Goal: Task Accomplishment & Management: Manage account settings

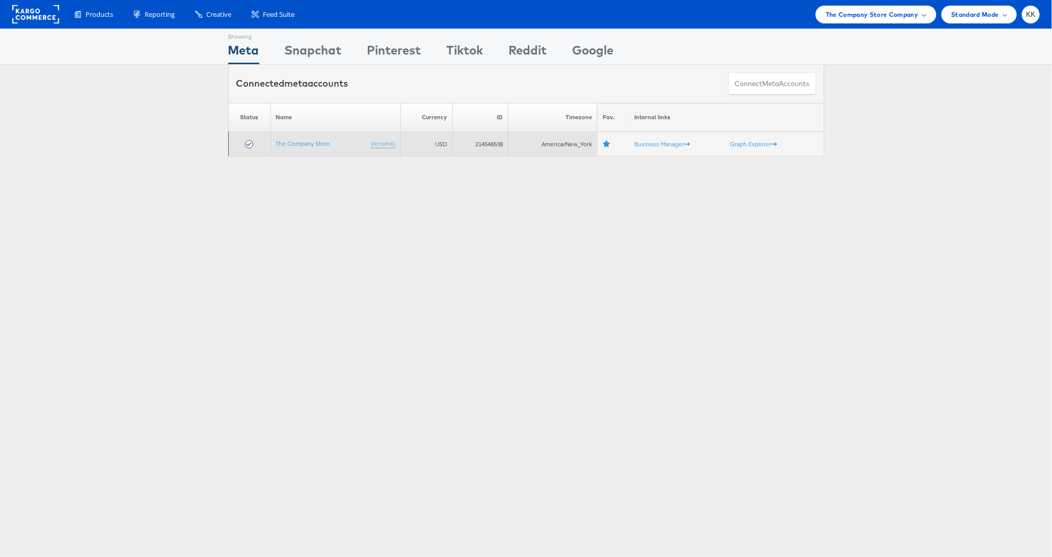
click at [306, 134] on td "The Company Store (rename)" at bounding box center [336, 144] width 130 height 24
click at [306, 141] on link "The Company Store" at bounding box center [303, 144] width 55 height 8
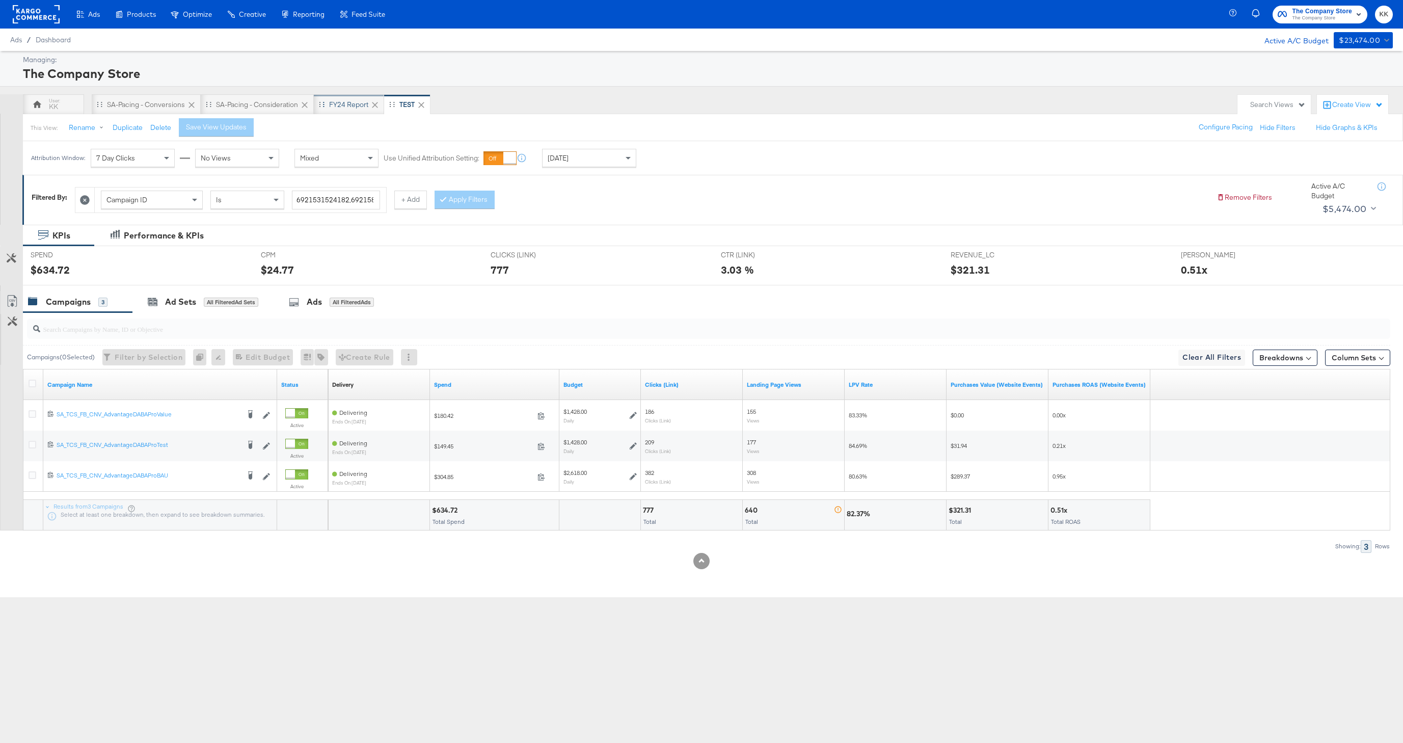
click at [348, 106] on div "FY24 Report" at bounding box center [348, 105] width 39 height 10
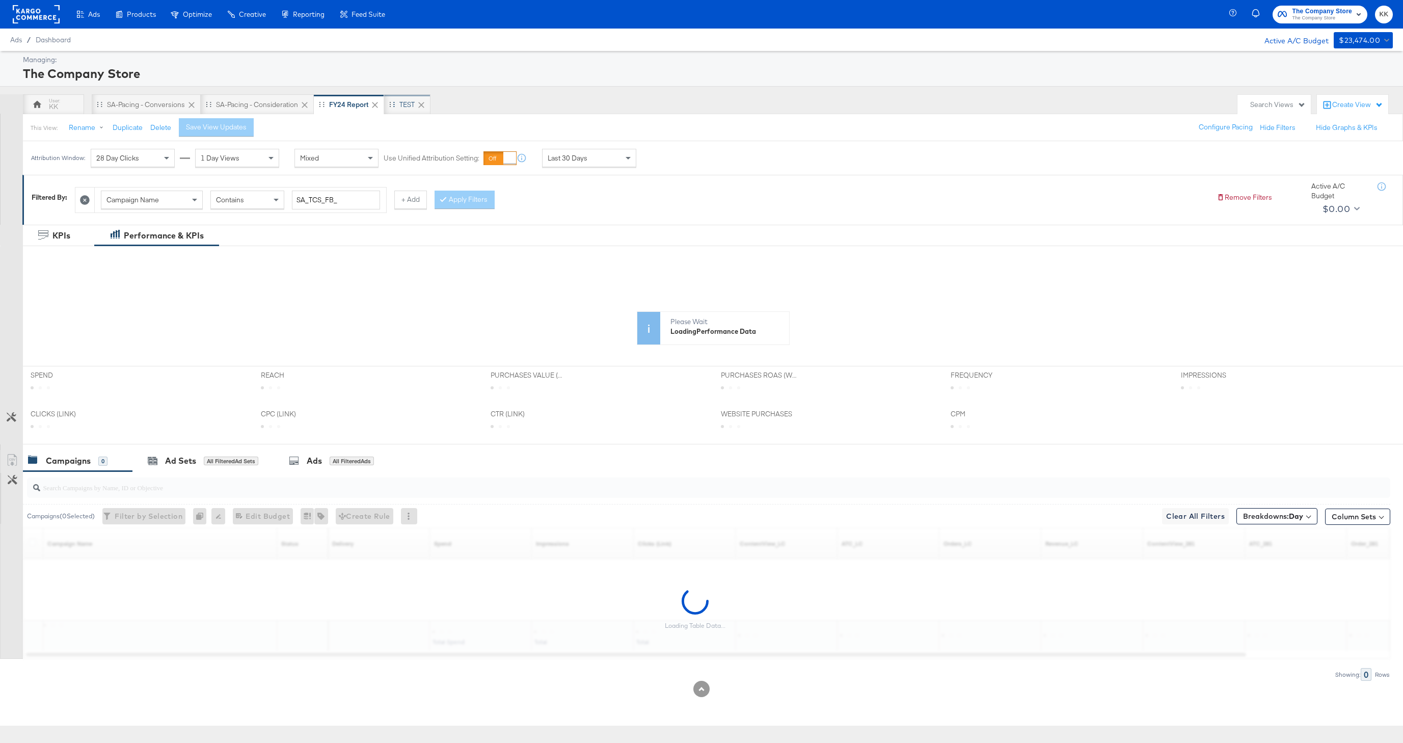
click at [401, 109] on div "TEST" at bounding box center [406, 105] width 15 height 10
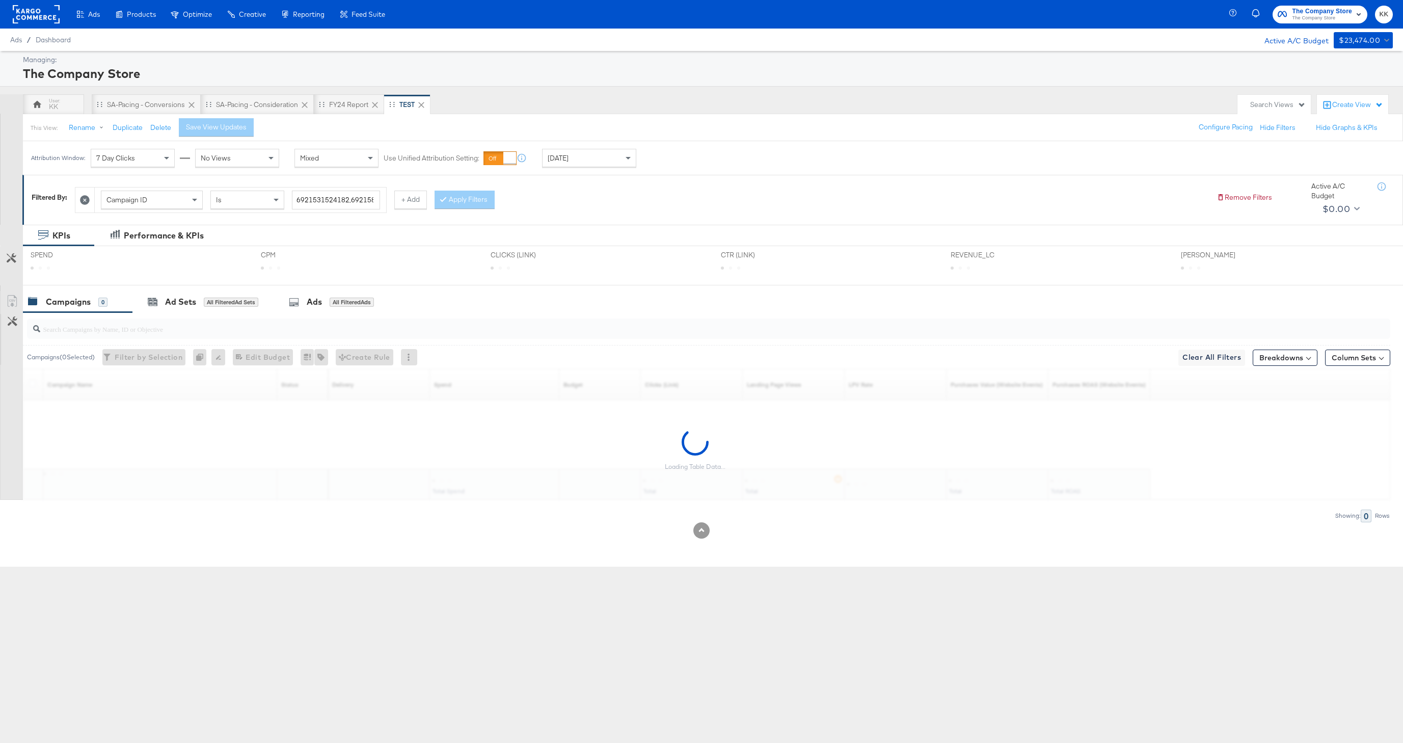
click at [618, 156] on div "Today" at bounding box center [589, 157] width 93 height 17
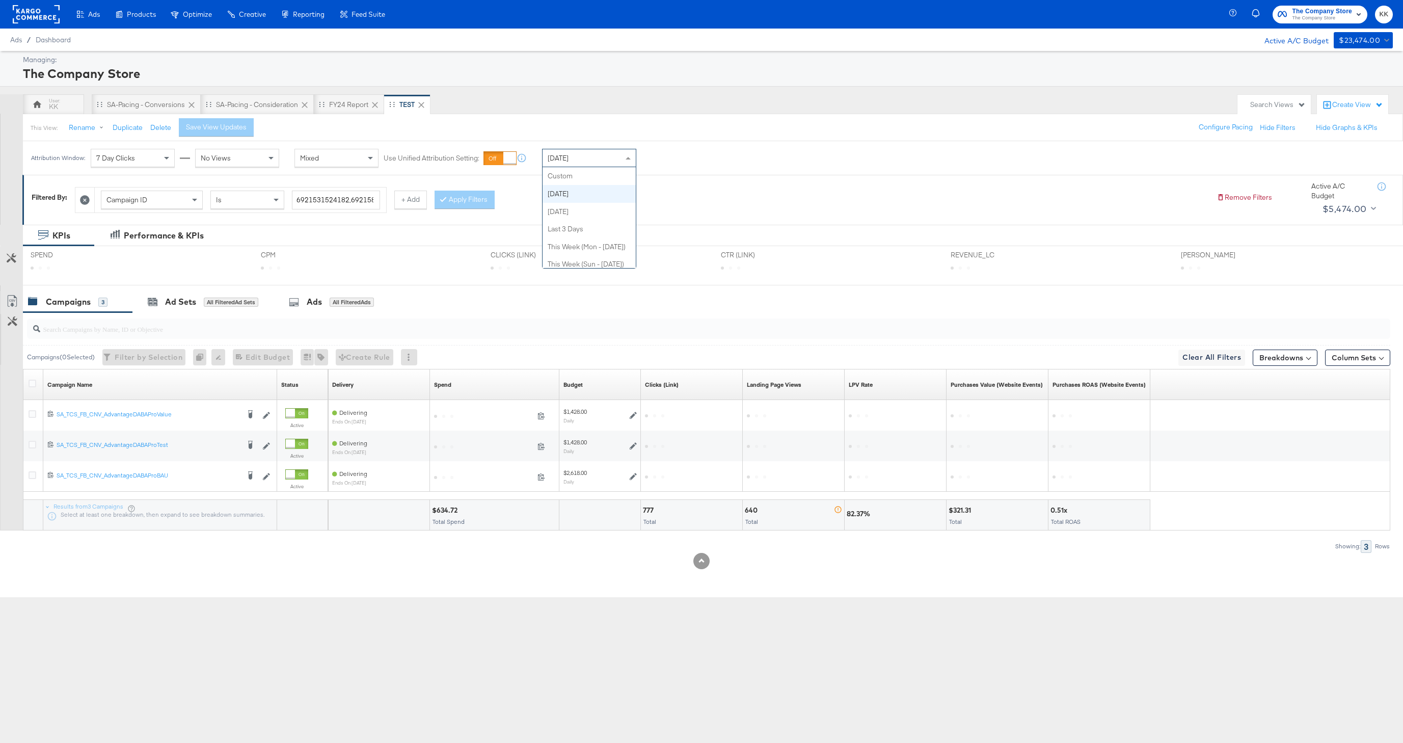
scroll to position [18, 0]
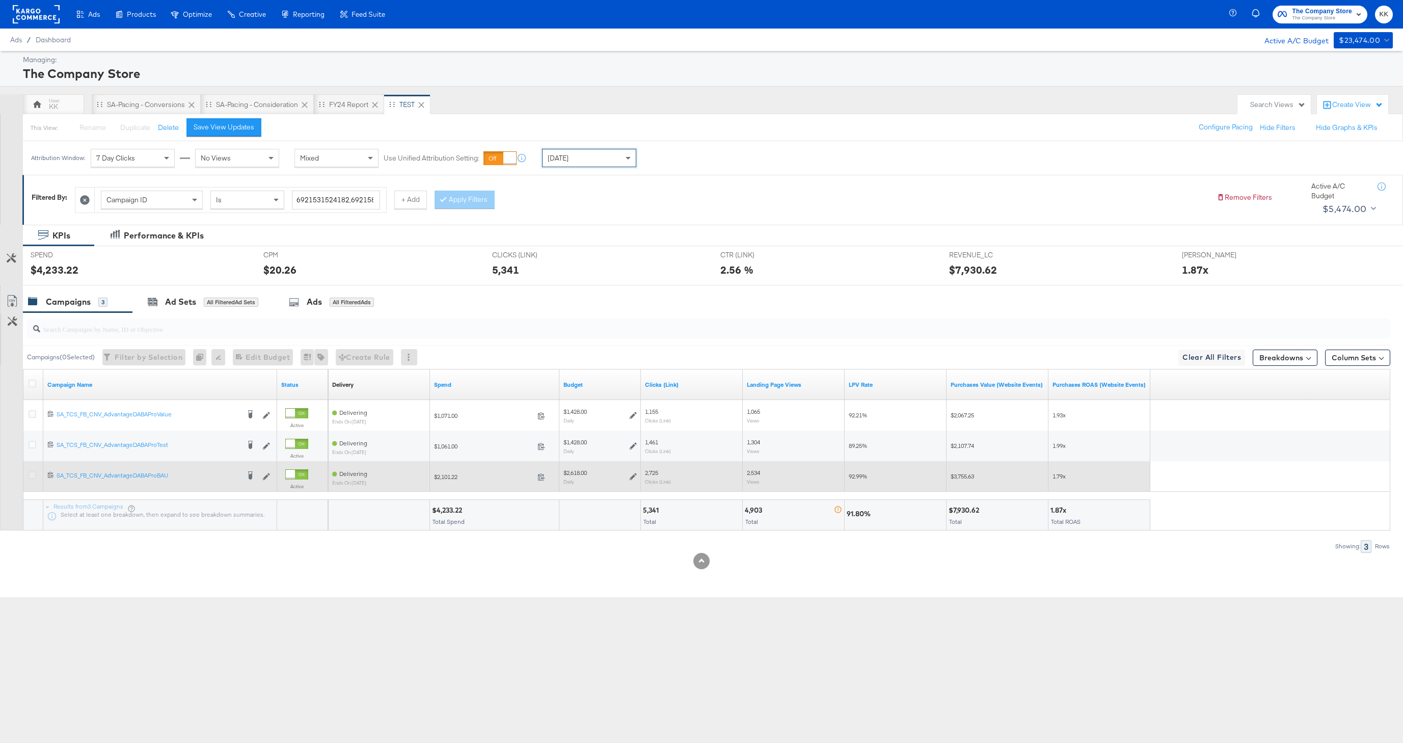
click at [31, 473] on icon at bounding box center [33, 475] width 8 height 8
click at [0, 0] on input "checkbox" at bounding box center [0, 0] width 0 height 0
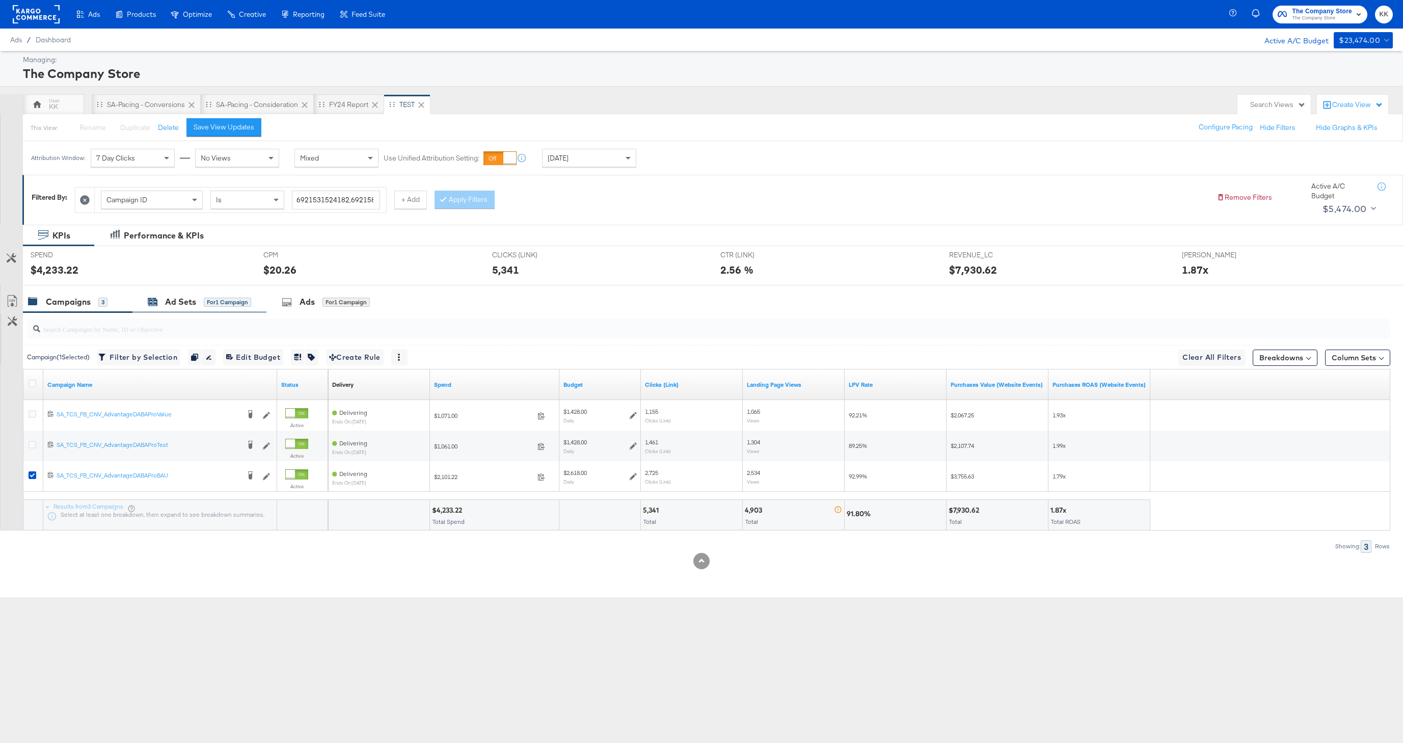
click at [180, 307] on div "Ad Sets" at bounding box center [180, 302] width 31 height 12
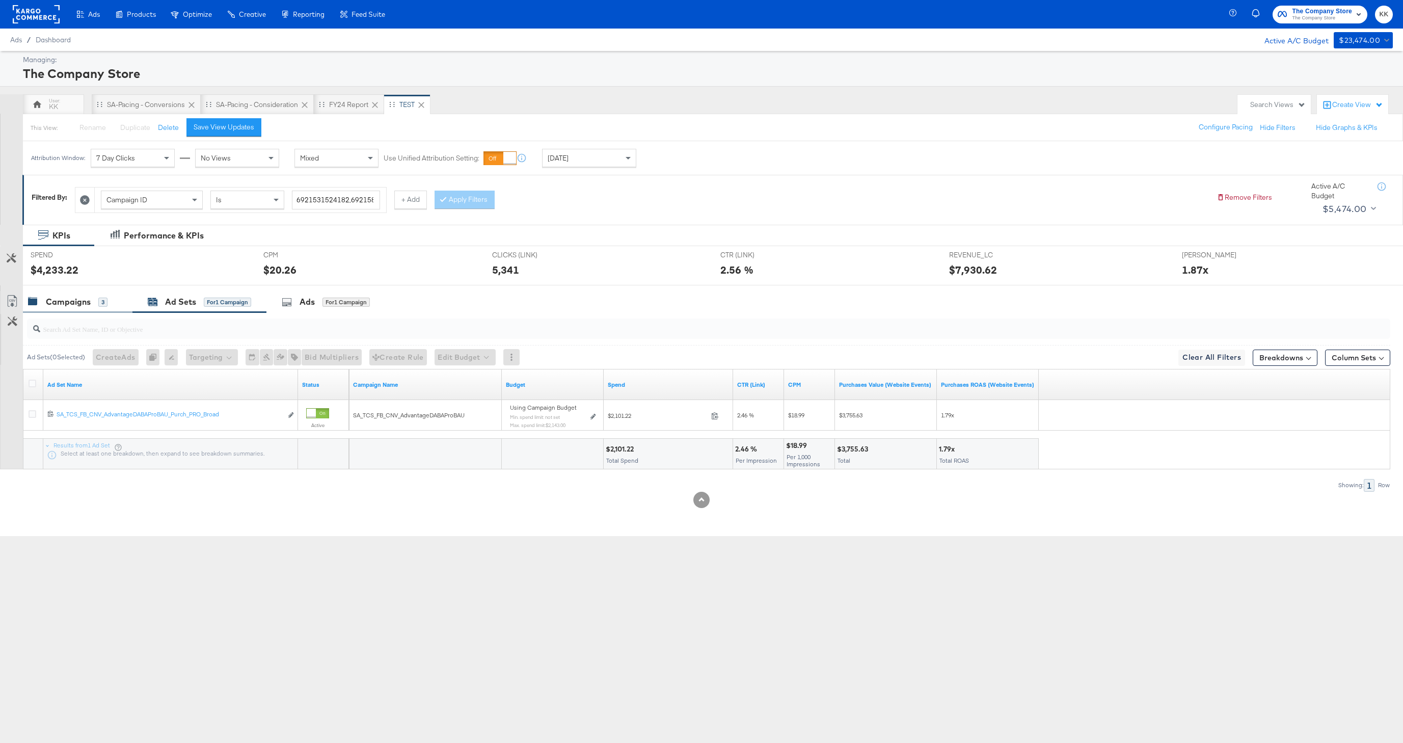
click at [98, 299] on div "3" at bounding box center [102, 302] width 9 height 9
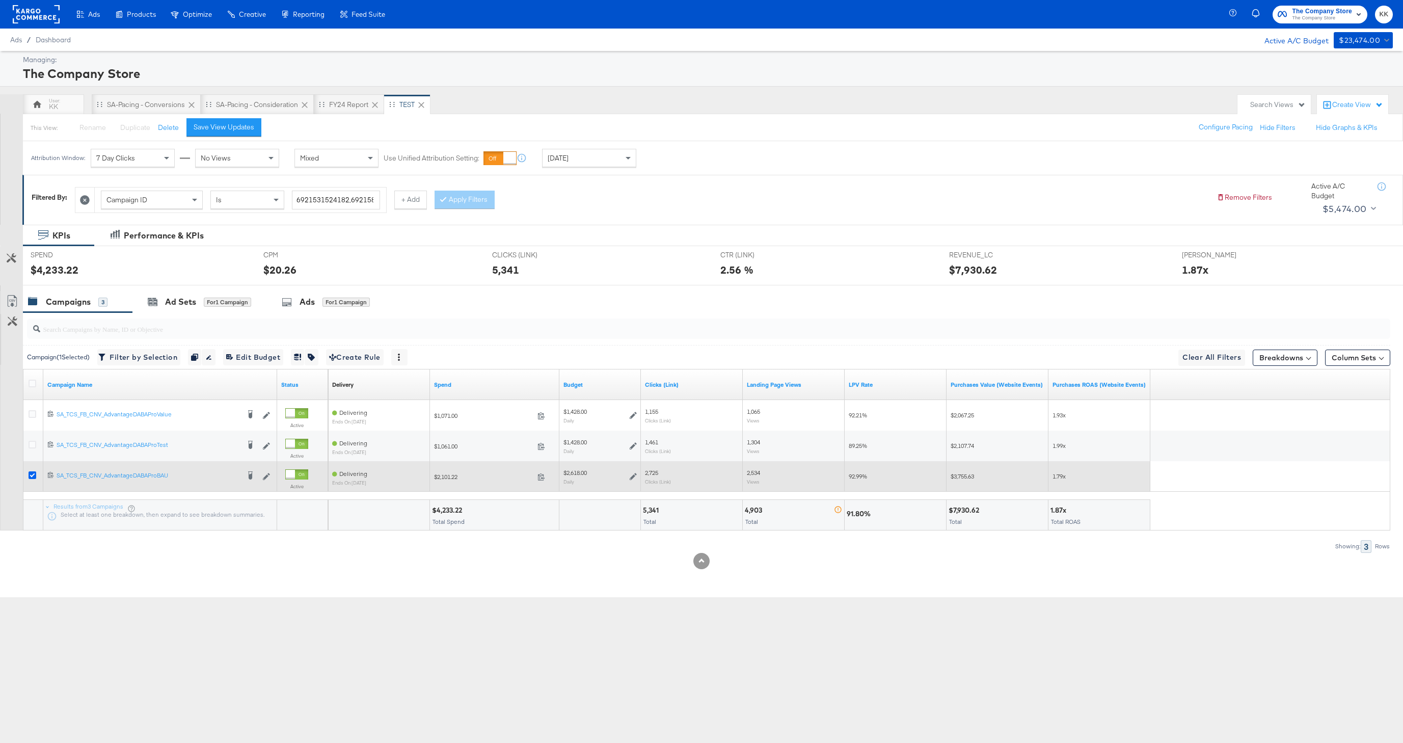
click at [32, 474] on icon at bounding box center [33, 475] width 8 height 8
click at [0, 0] on input "checkbox" at bounding box center [0, 0] width 0 height 0
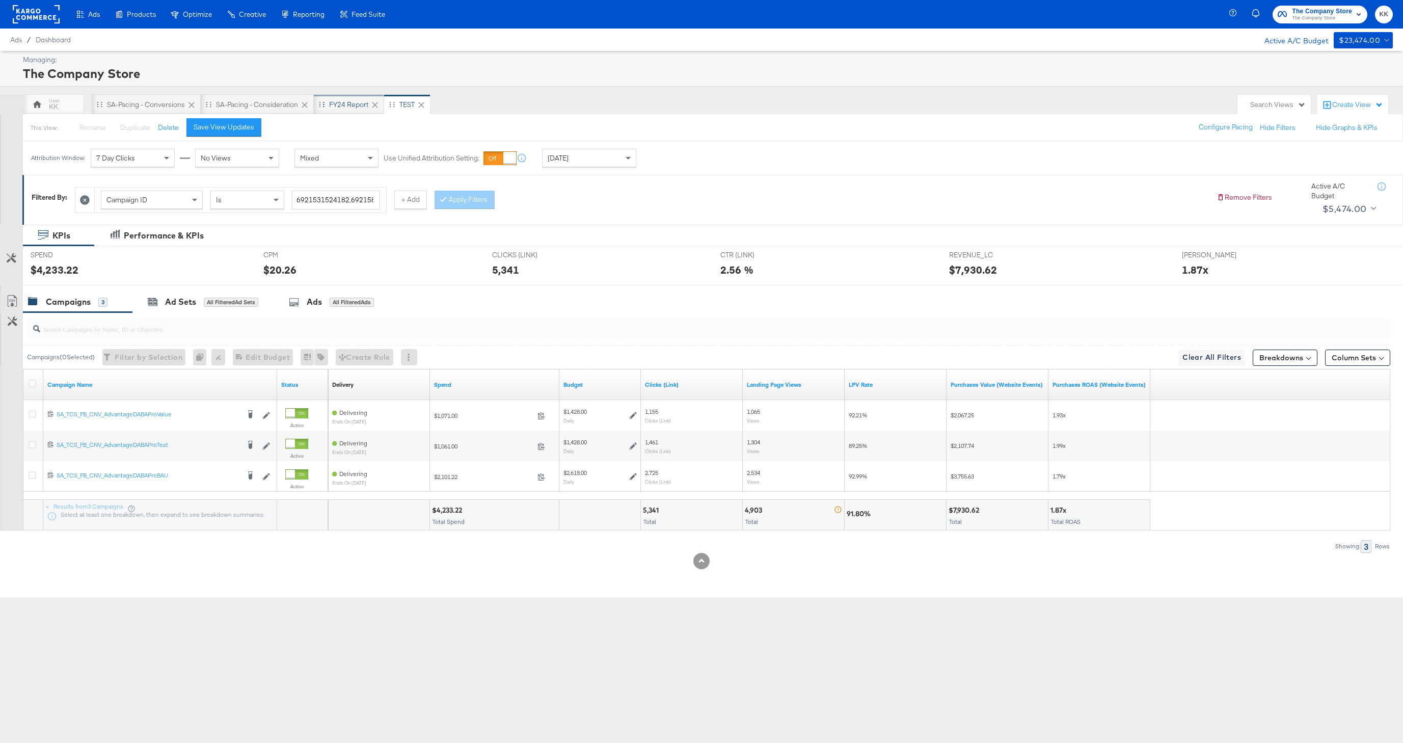
click at [347, 107] on div "FY24 Report" at bounding box center [348, 105] width 39 height 10
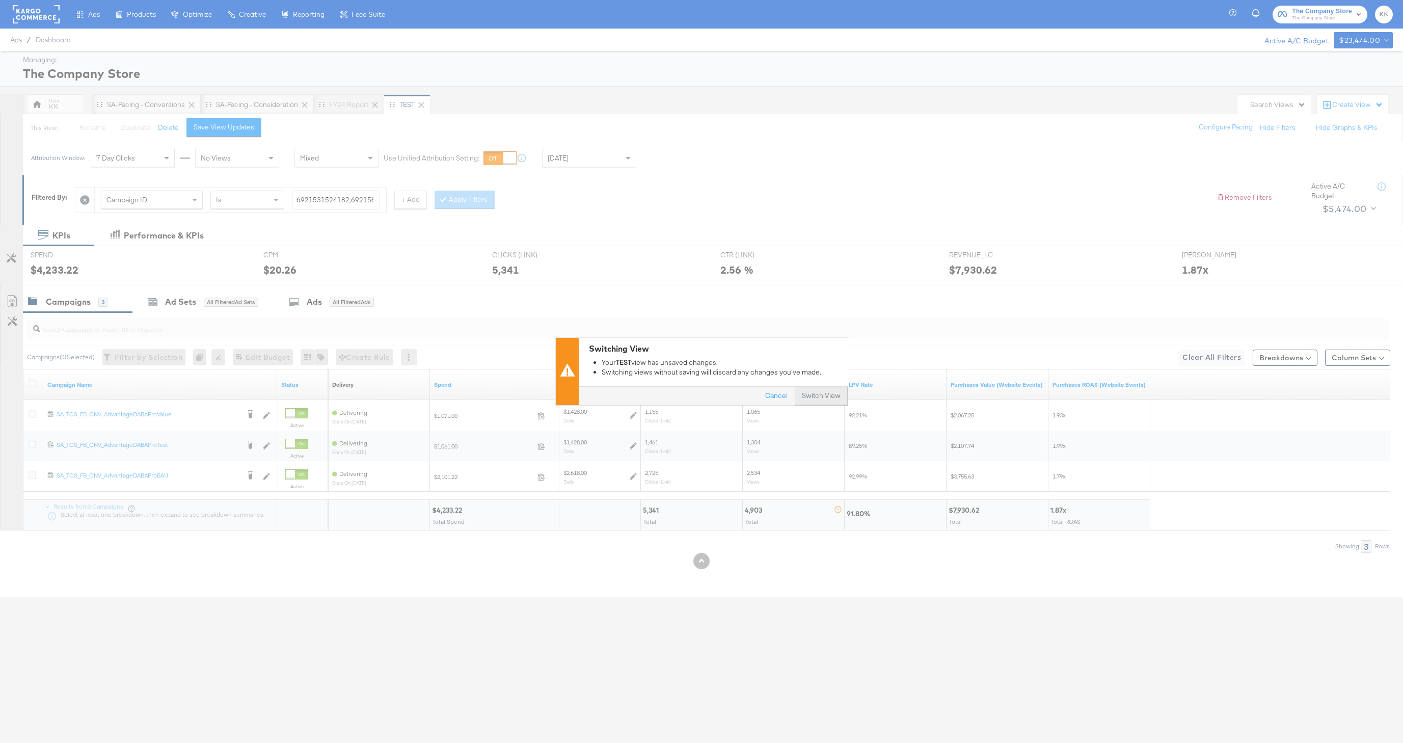
click at [841, 397] on button "Switch View" at bounding box center [821, 396] width 53 height 18
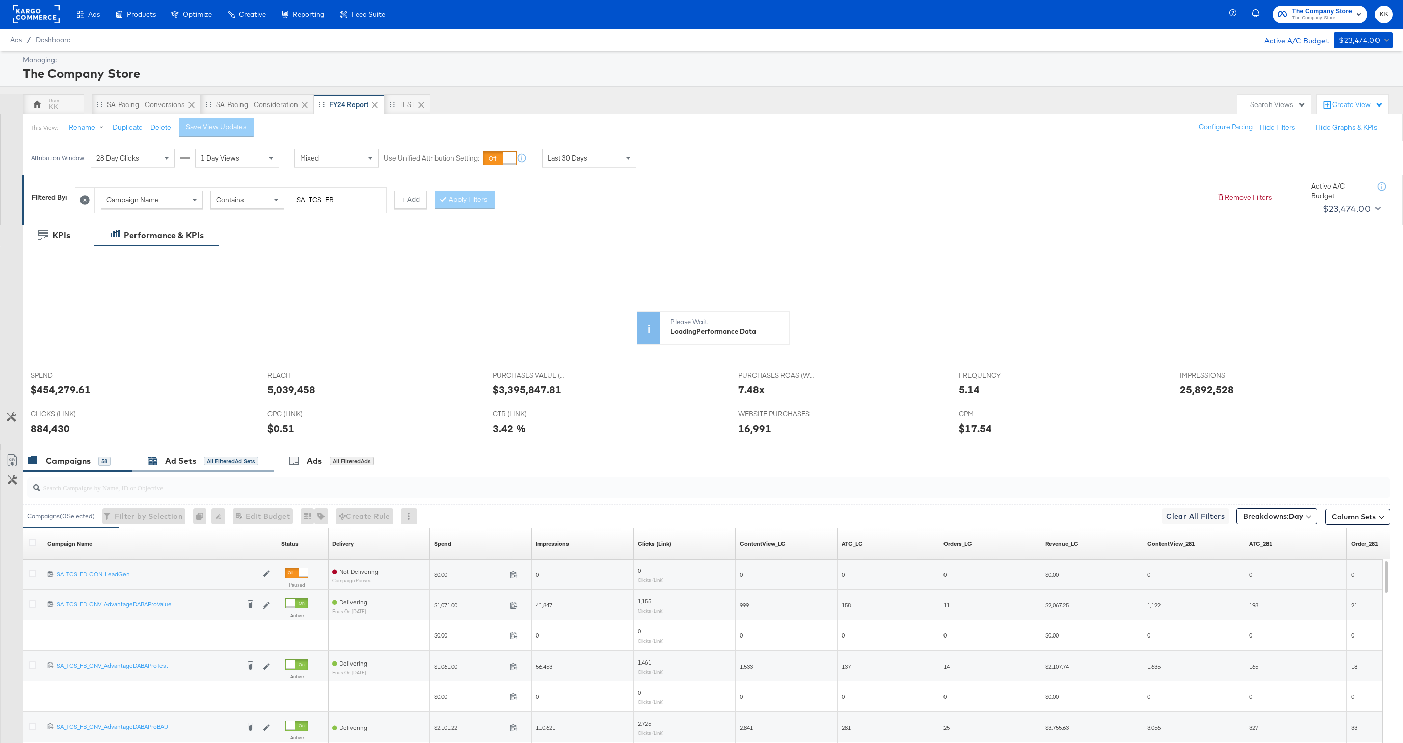
click at [178, 460] on div "Ad Sets" at bounding box center [180, 461] width 31 height 12
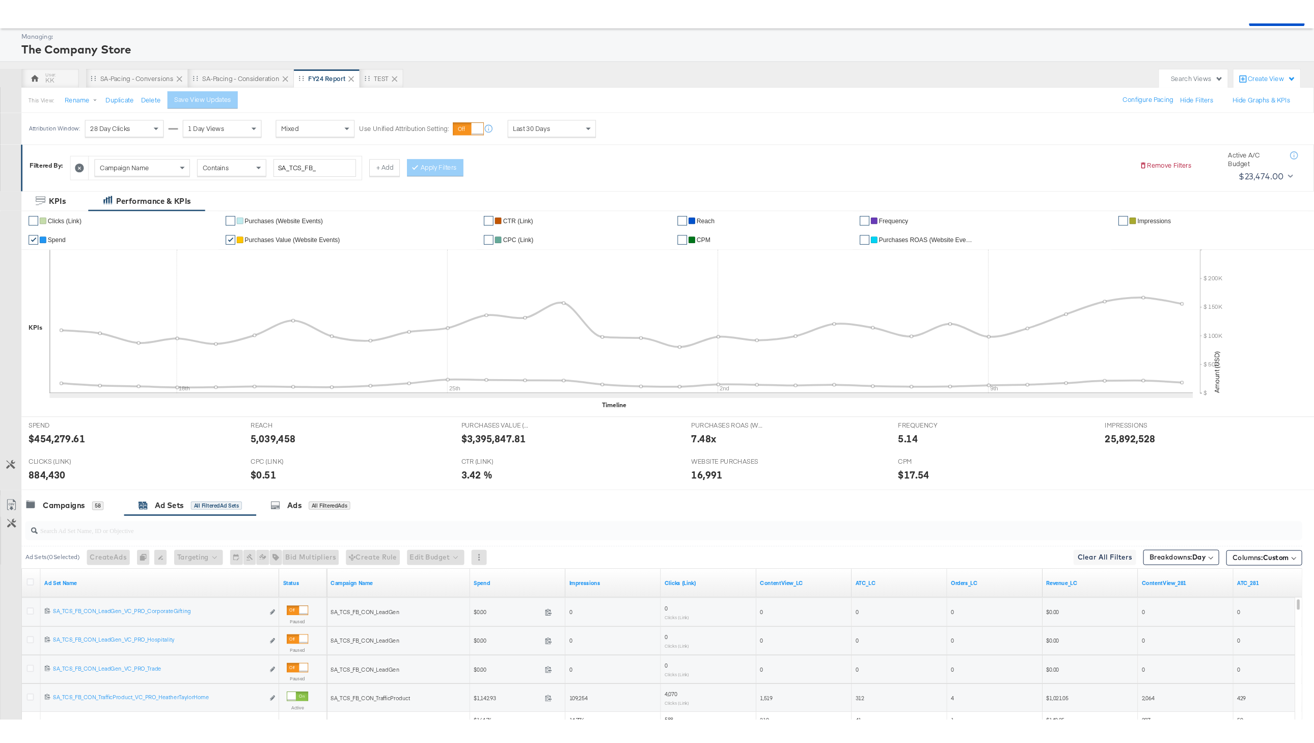
scroll to position [129, 0]
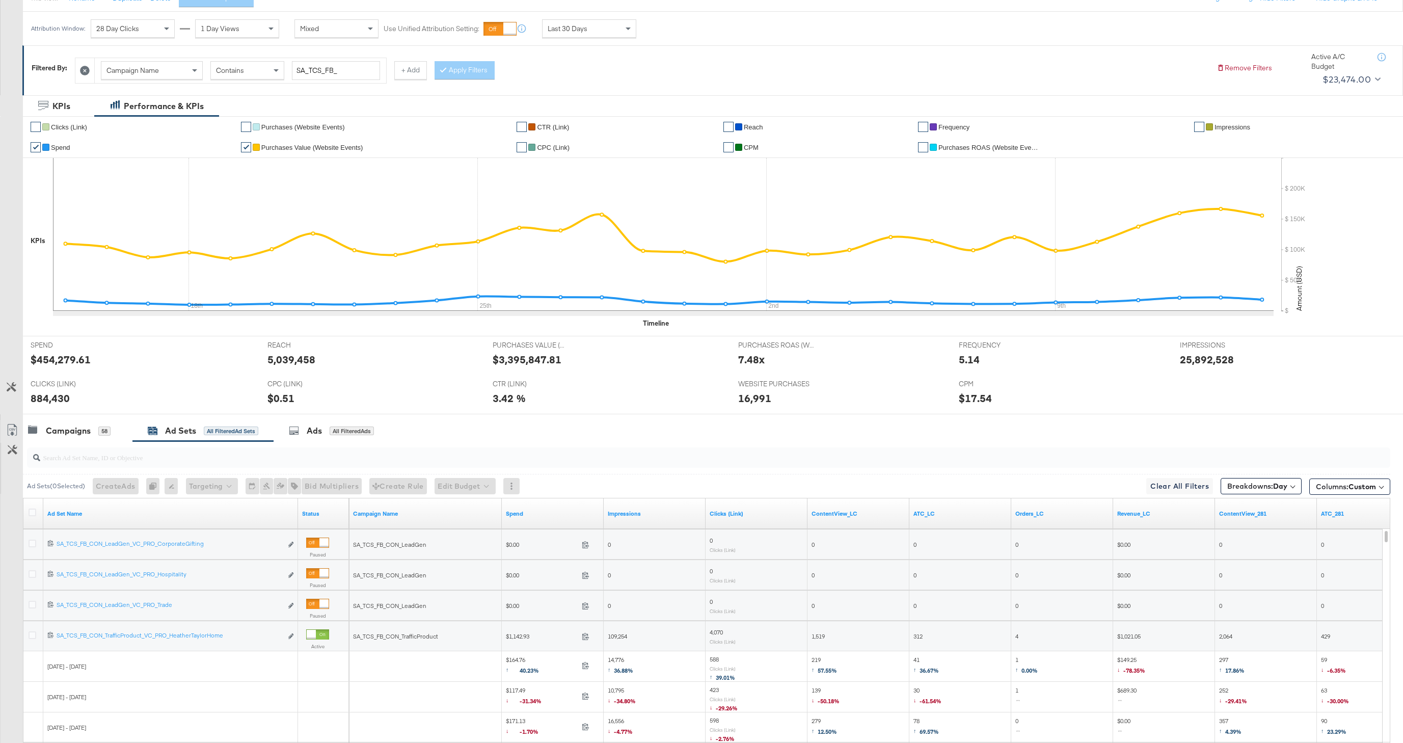
click at [25, 516] on div at bounding box center [33, 513] width 19 height 18
click at [38, 511] on div at bounding box center [34, 513] width 11 height 10
click at [34, 511] on icon at bounding box center [33, 512] width 8 height 8
click at [0, 0] on input "checkbox" at bounding box center [0, 0] width 0 height 0
click at [11, 430] on icon at bounding box center [12, 430] width 12 height 12
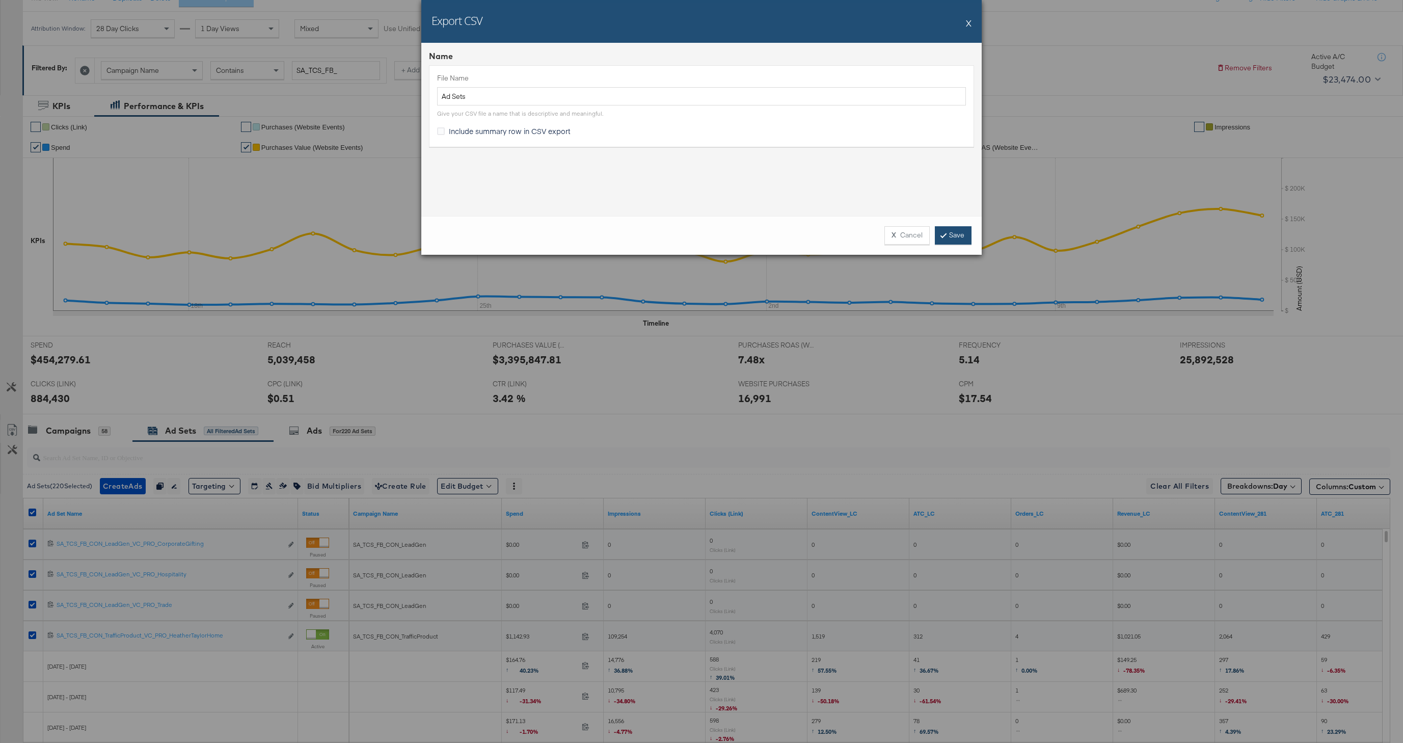
click at [943, 238] on link "Save" at bounding box center [953, 235] width 37 height 18
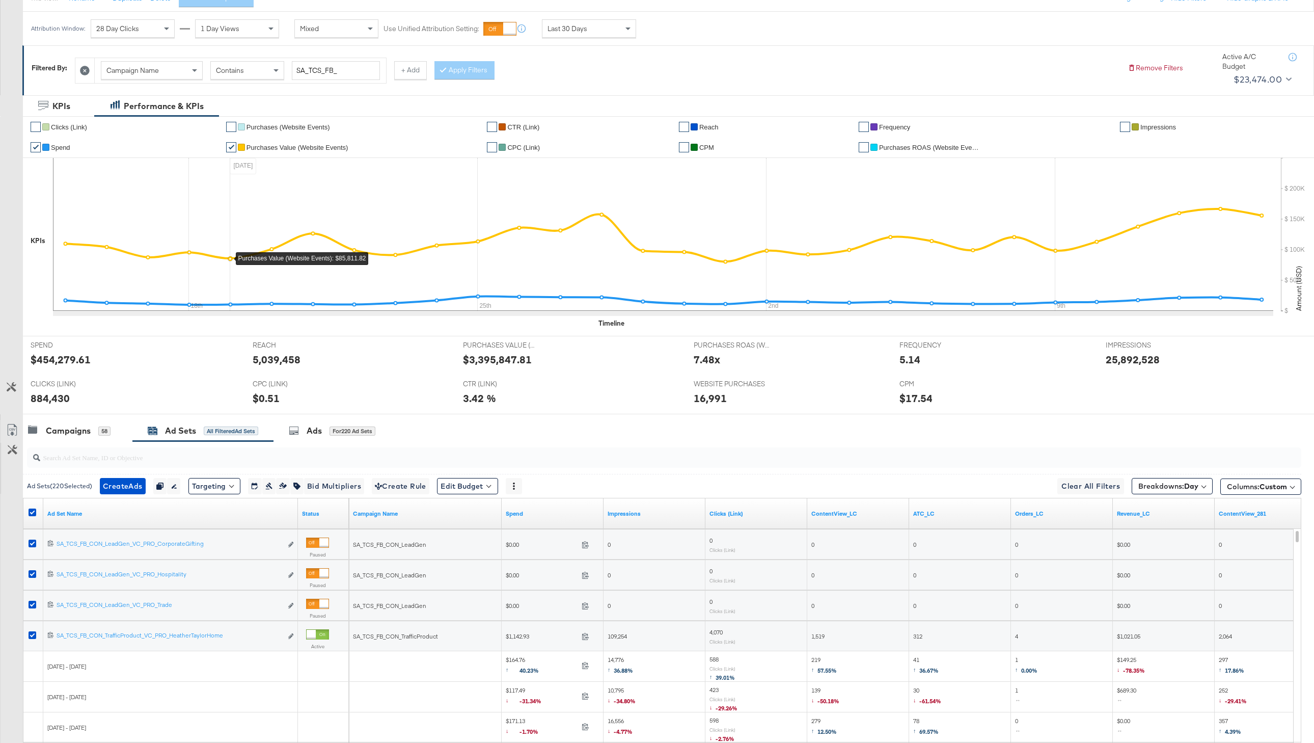
scroll to position [0, 0]
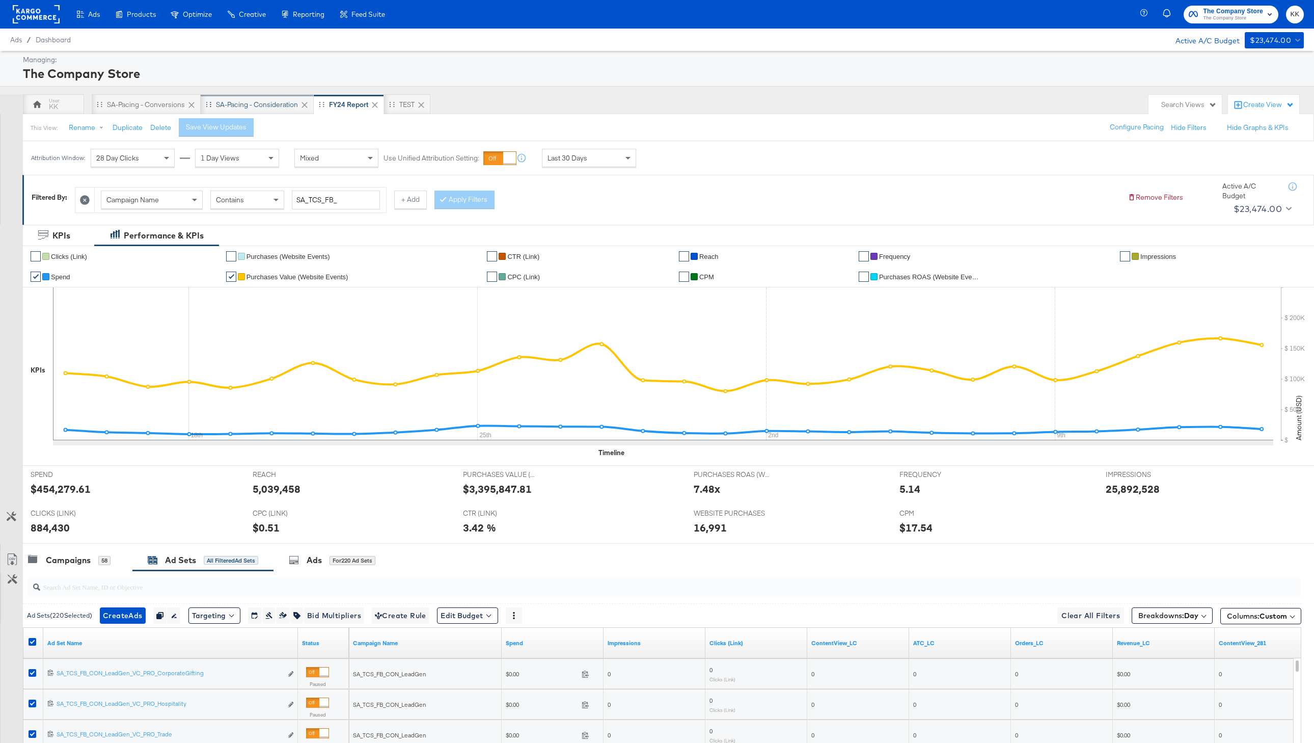
click at [253, 103] on div "SA-Pacing - Consideration" at bounding box center [257, 105] width 82 height 10
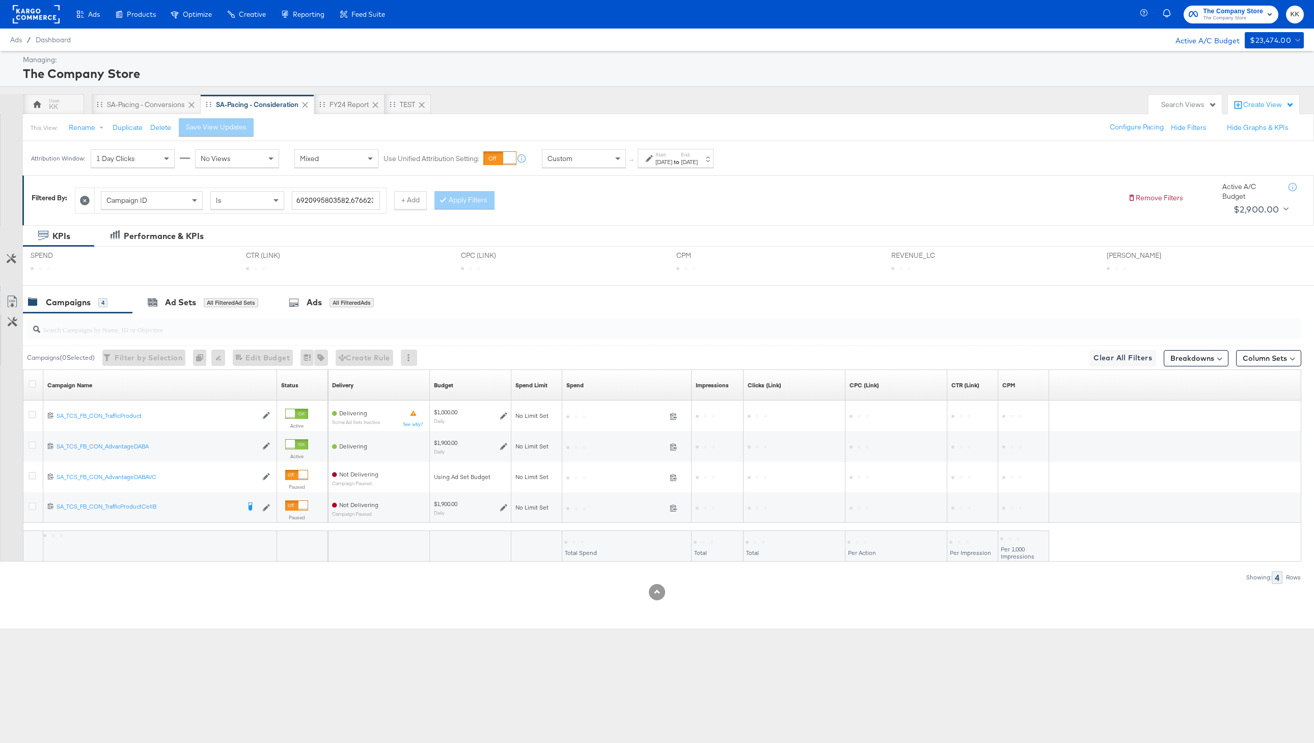
click at [586, 159] on div "Custom" at bounding box center [584, 158] width 83 height 17
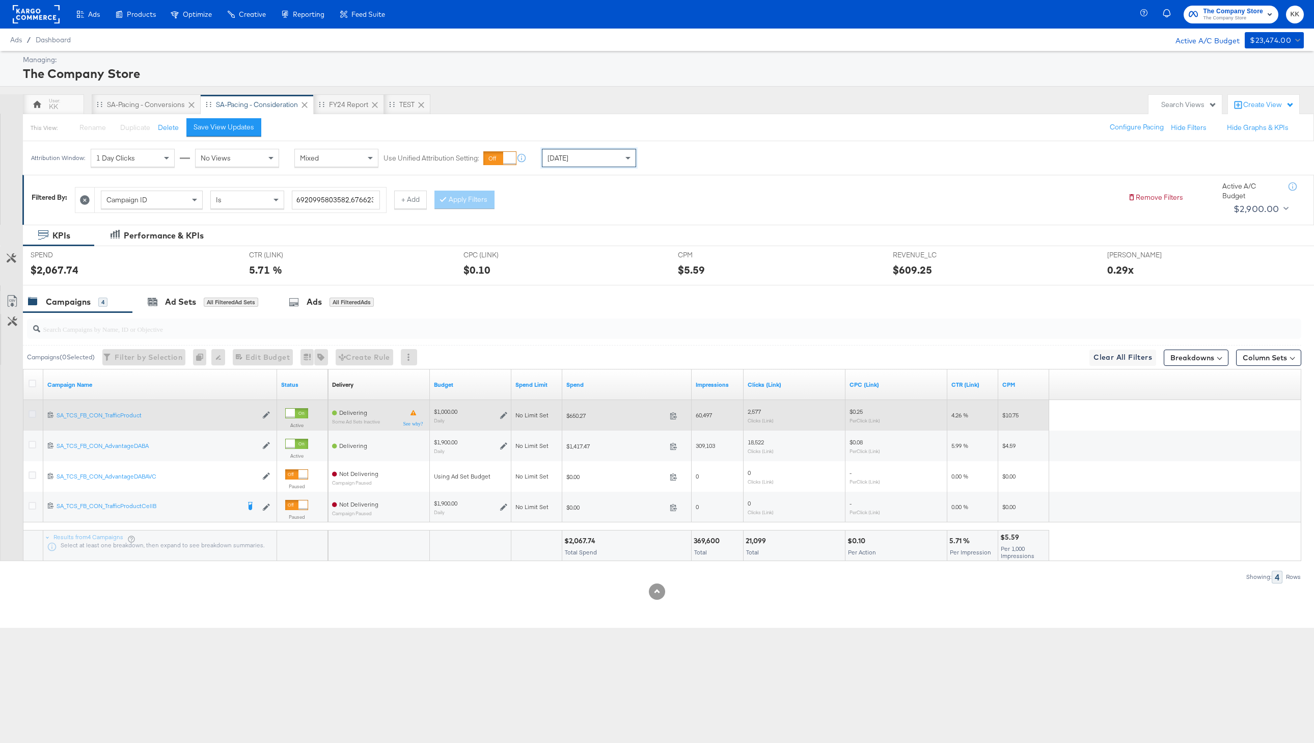
click at [29, 413] on icon at bounding box center [33, 414] width 8 height 8
click at [0, 0] on input "checkbox" at bounding box center [0, 0] width 0 height 0
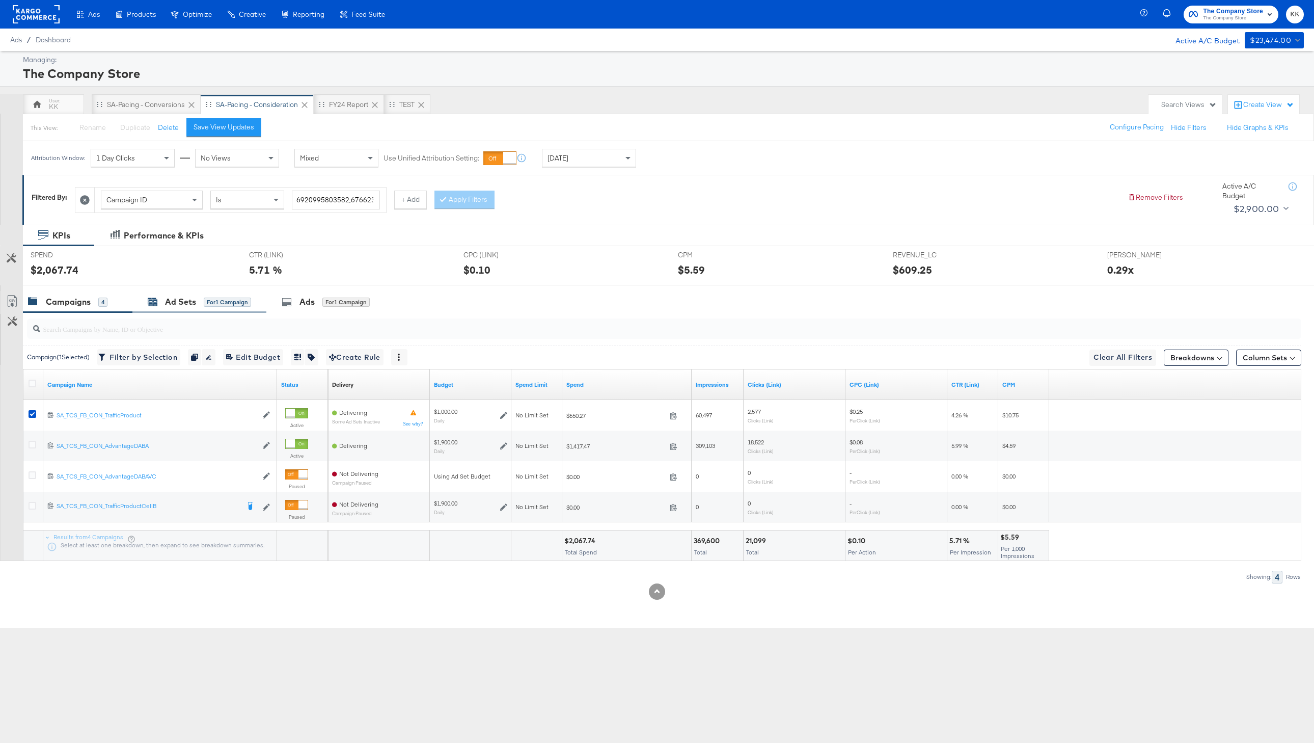
click at [176, 301] on div "Ad Sets" at bounding box center [180, 302] width 31 height 12
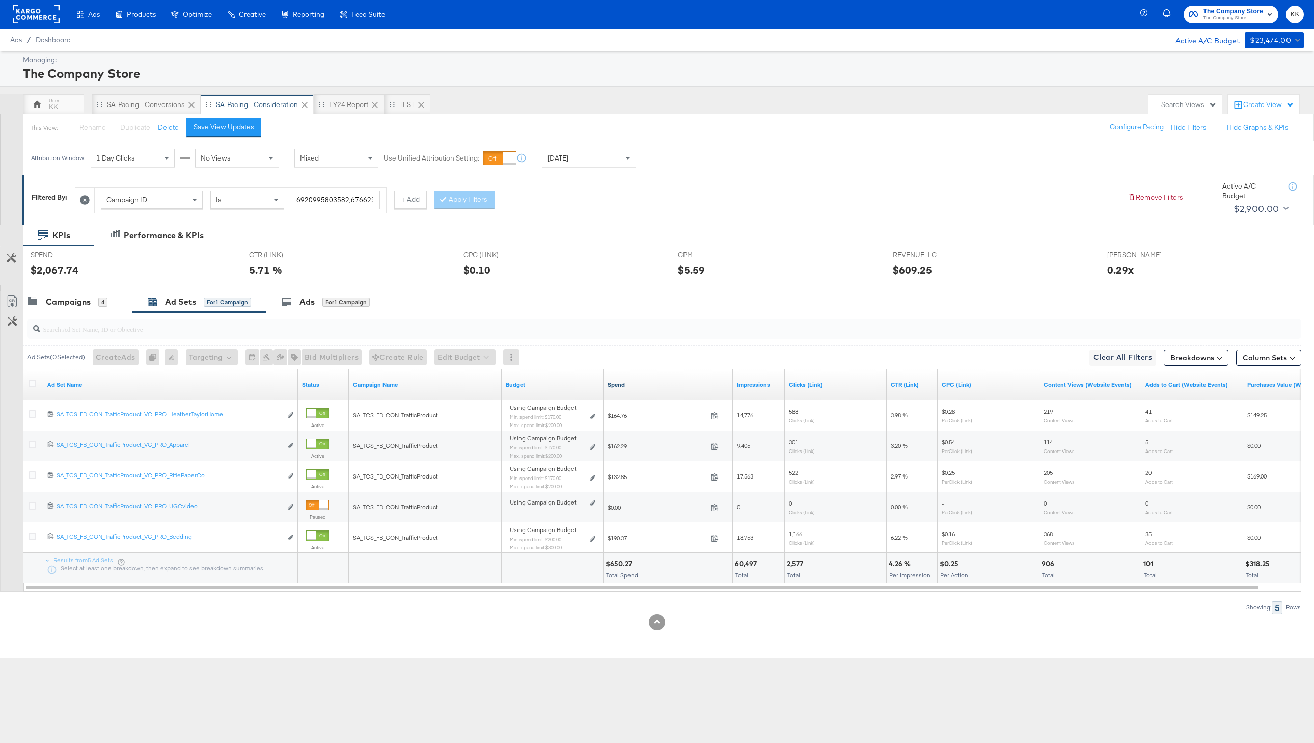
click at [617, 385] on link "Spend" at bounding box center [668, 385] width 121 height 8
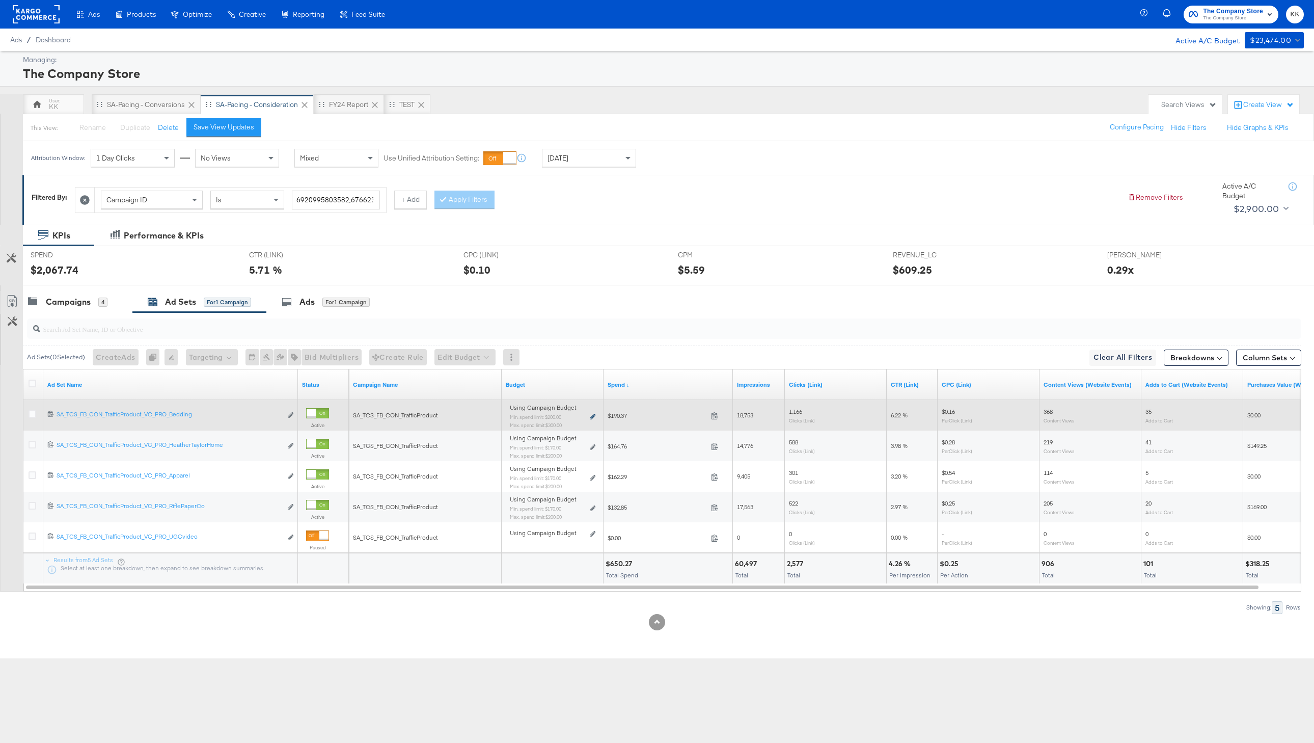
click at [592, 416] on icon at bounding box center [592, 417] width 5 height 6
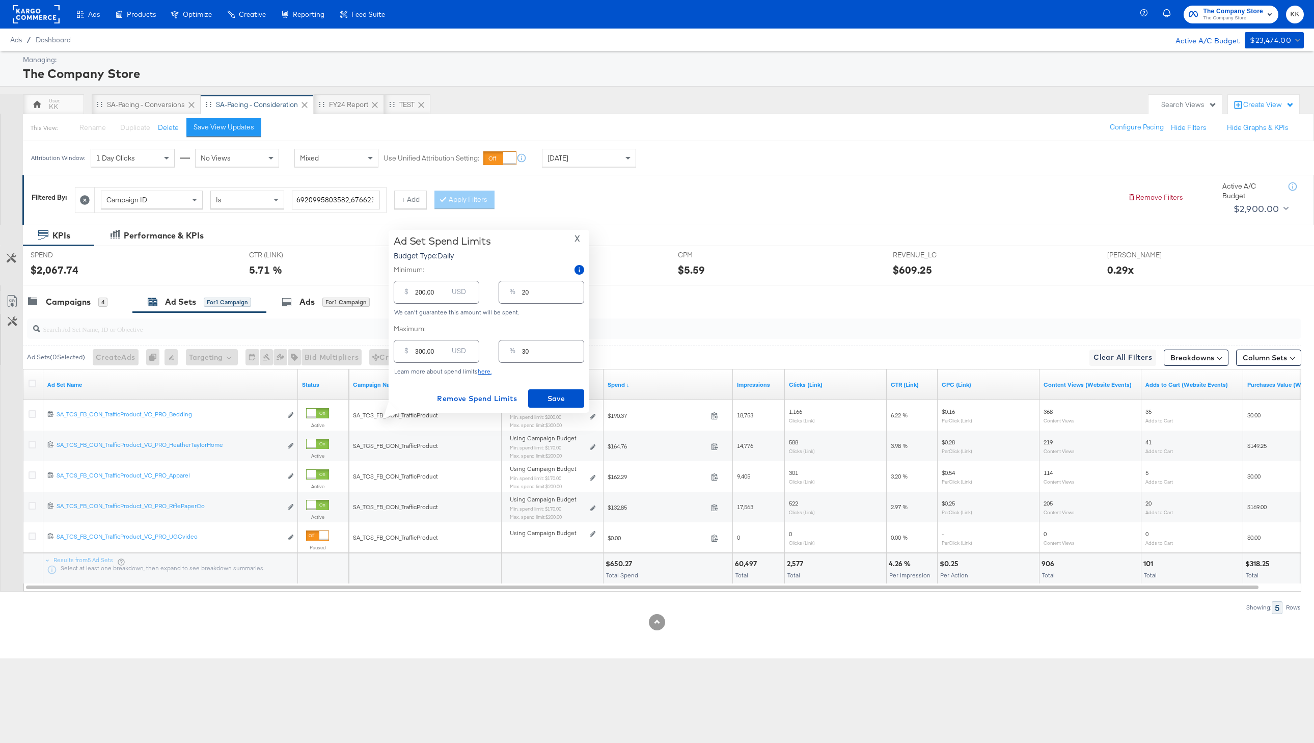
click at [420, 291] on input "200.00" at bounding box center [431, 288] width 33 height 22
type input "20.00"
type input "2"
type input "250.00"
type input "25"
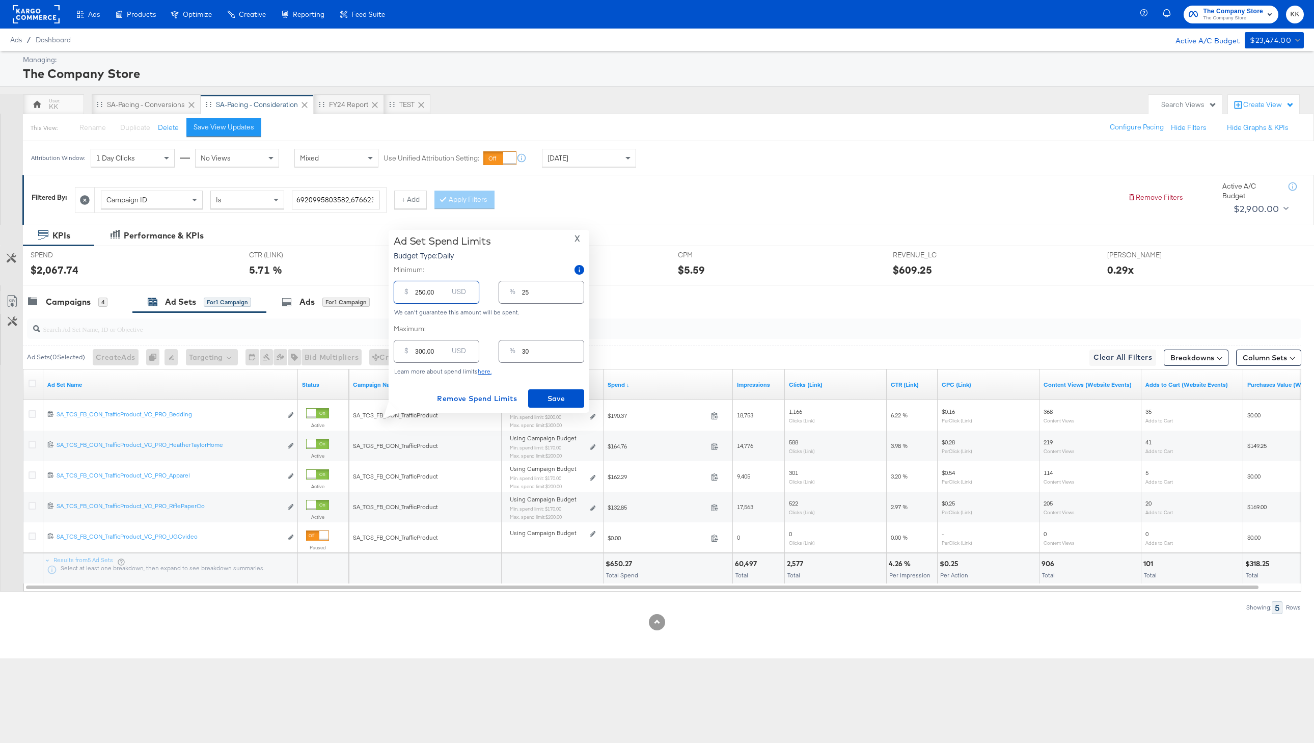
type input "250.00"
click at [559, 387] on div "Ad Set Spend Limits Budget Type: Daily X Minimum: $ 250.00 USD % 25 We can't gu…" at bounding box center [489, 321] width 191 height 173
click at [563, 390] on button "Save" at bounding box center [556, 398] width 56 height 18
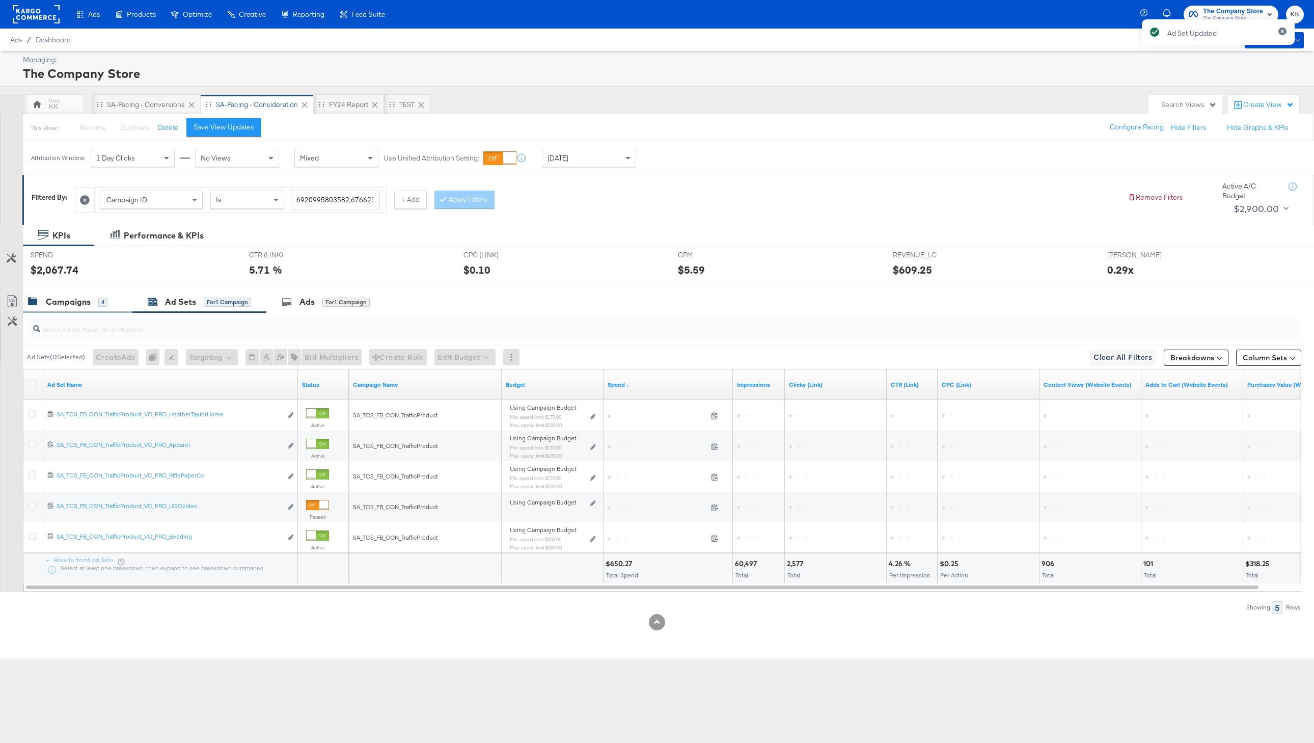
click at [100, 300] on div "4" at bounding box center [102, 302] width 9 height 9
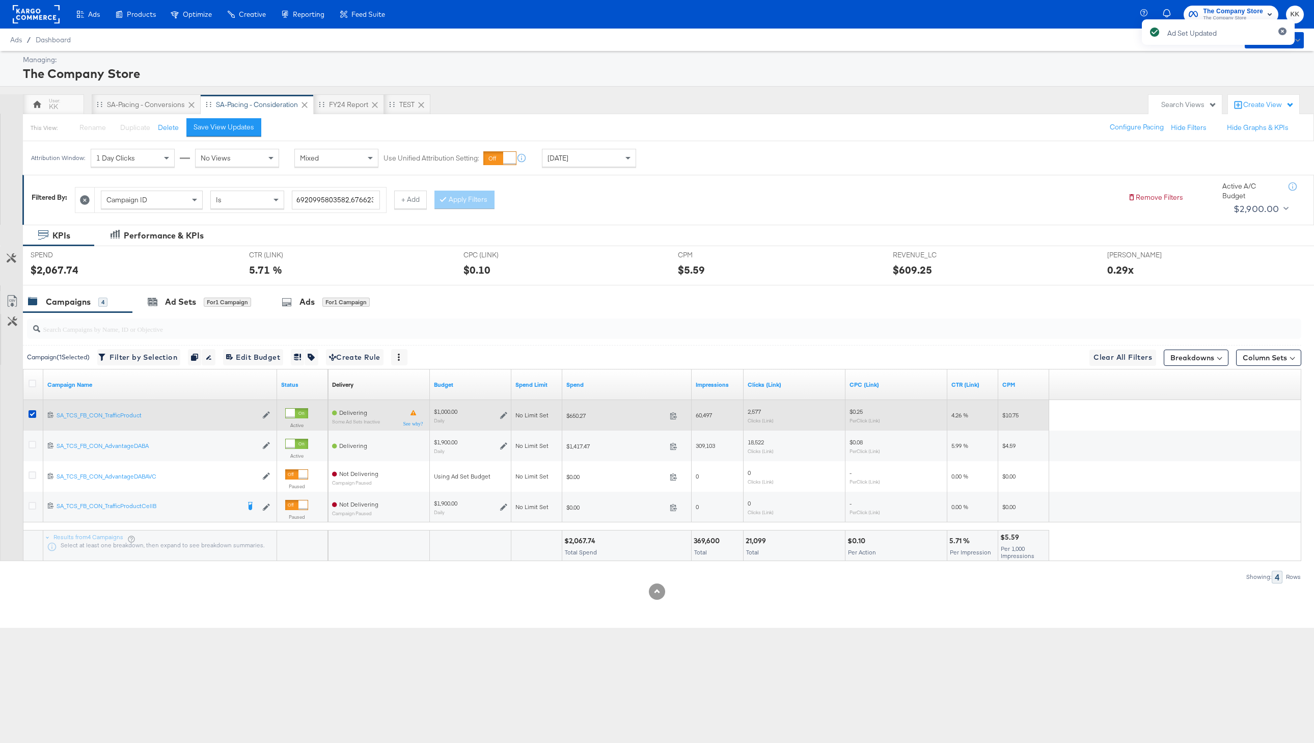
click at [507, 413] on div "$1,000.00 Daily" at bounding box center [471, 415] width 82 height 24
click at [503, 415] on icon at bounding box center [503, 415] width 7 height 7
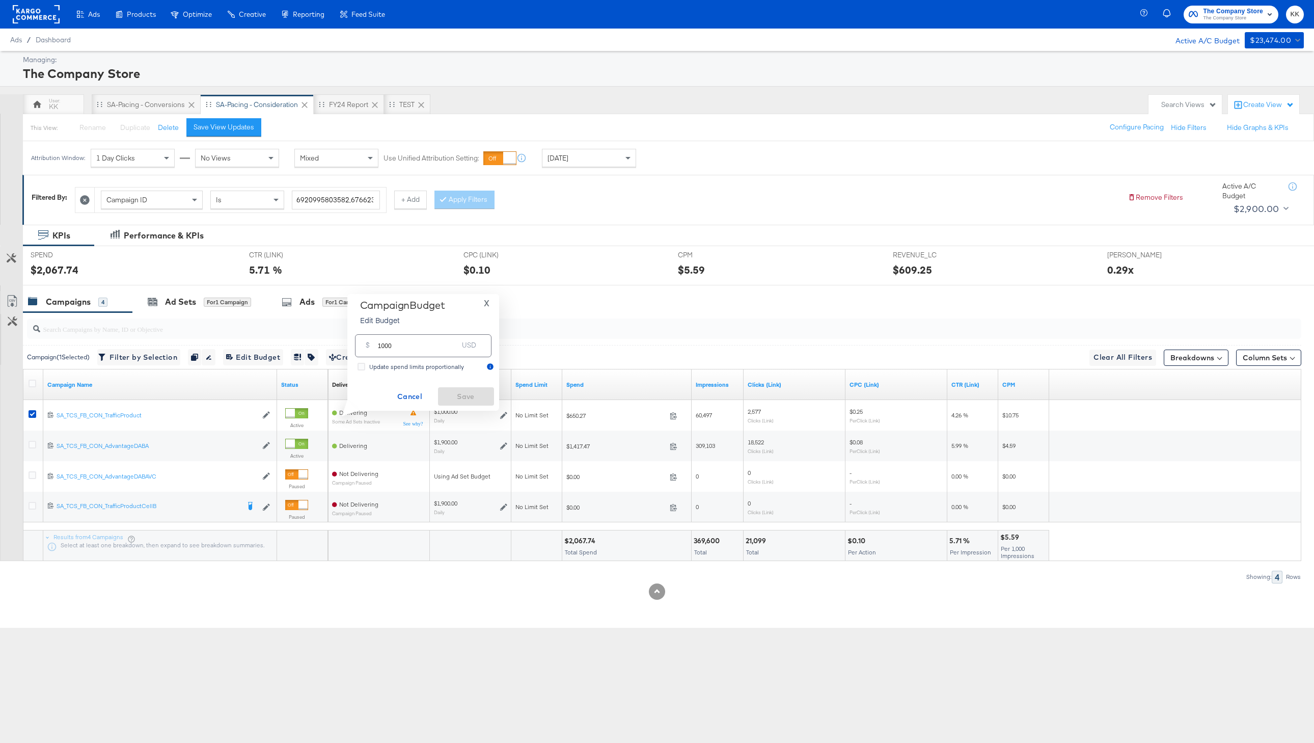
click at [386, 347] on input "1000" at bounding box center [418, 342] width 80 height 22
type input "1500"
click at [471, 399] on span "Save" at bounding box center [466, 396] width 48 height 13
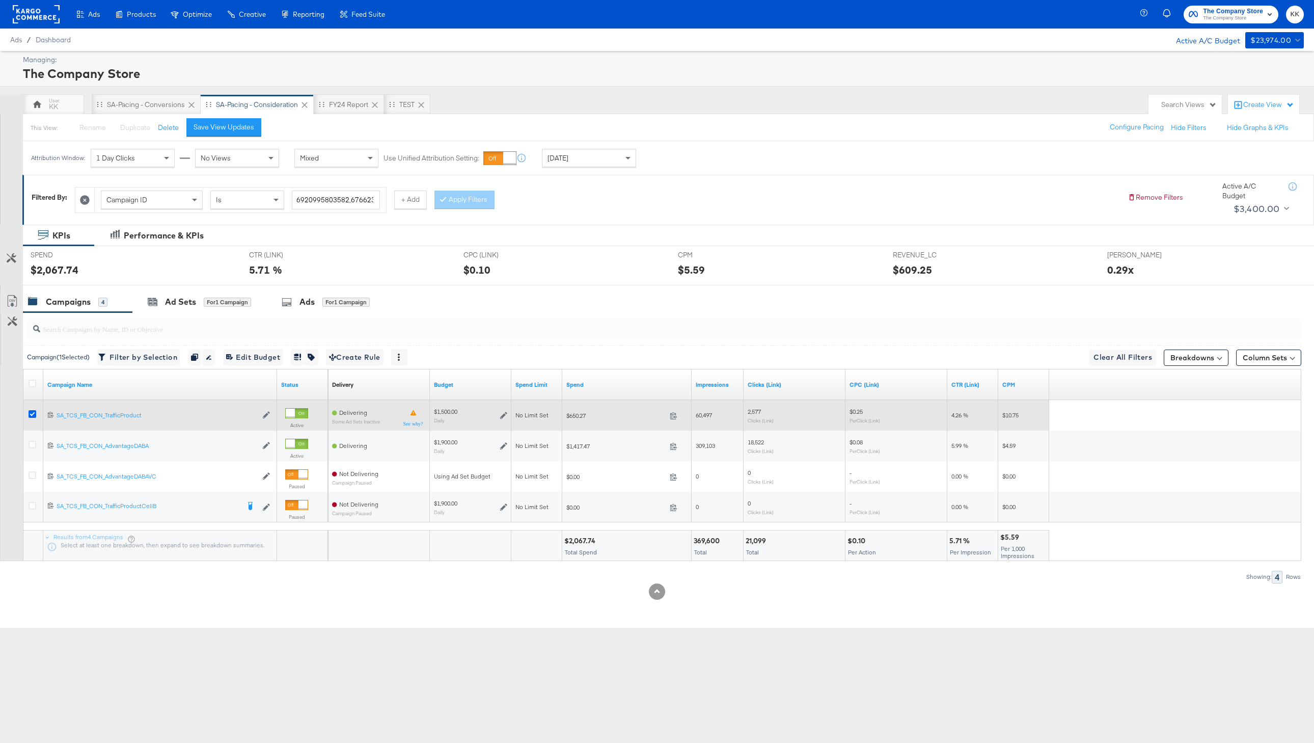
click at [34, 414] on icon at bounding box center [33, 414] width 8 height 8
click at [0, 0] on input "checkbox" at bounding box center [0, 0] width 0 height 0
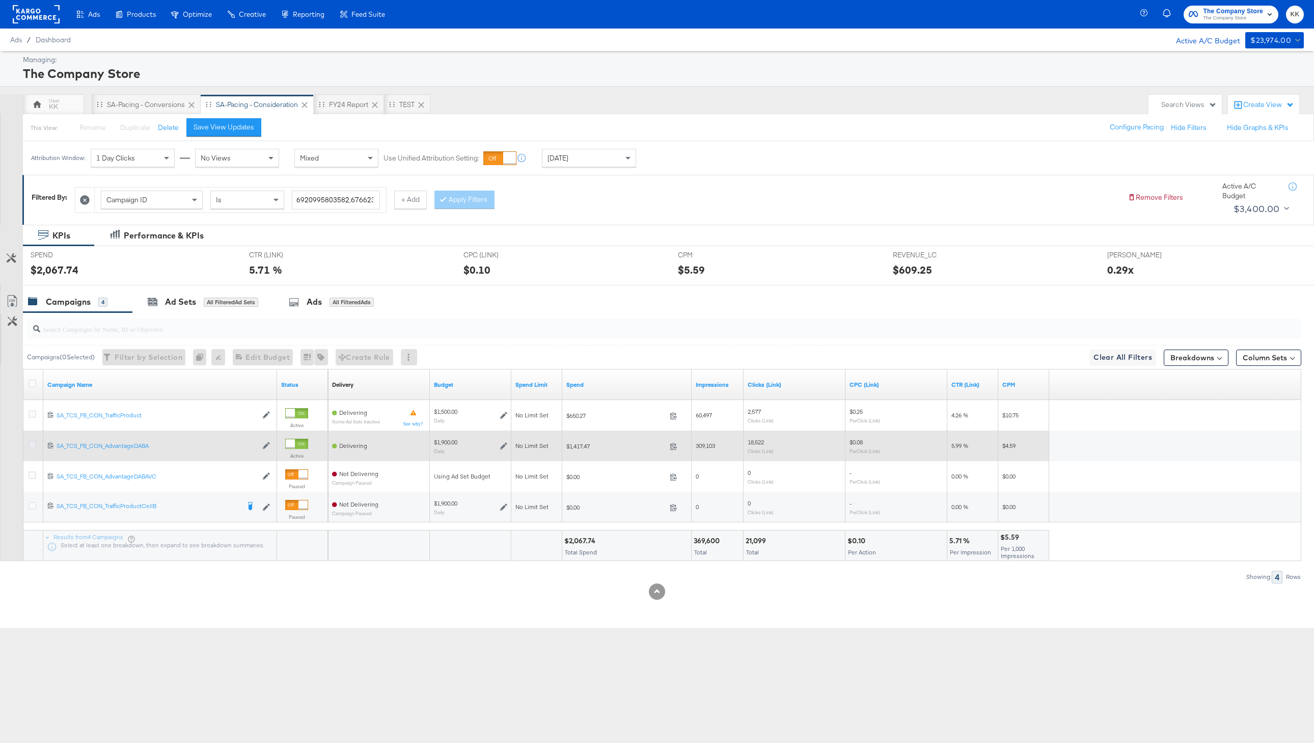
click at [32, 445] on icon at bounding box center [33, 445] width 8 height 8
click at [0, 0] on input "checkbox" at bounding box center [0, 0] width 0 height 0
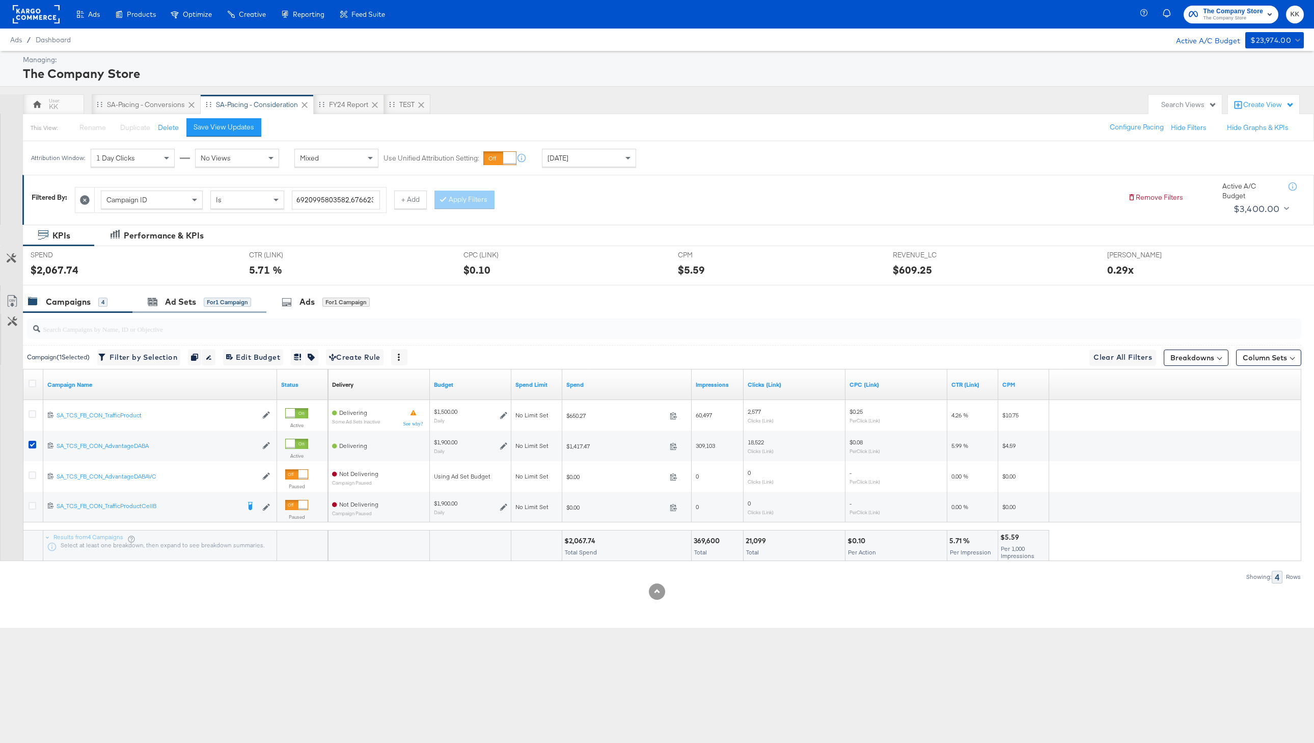
click at [204, 295] on div "Ad Sets for 1 Campaign" at bounding box center [199, 302] width 134 height 22
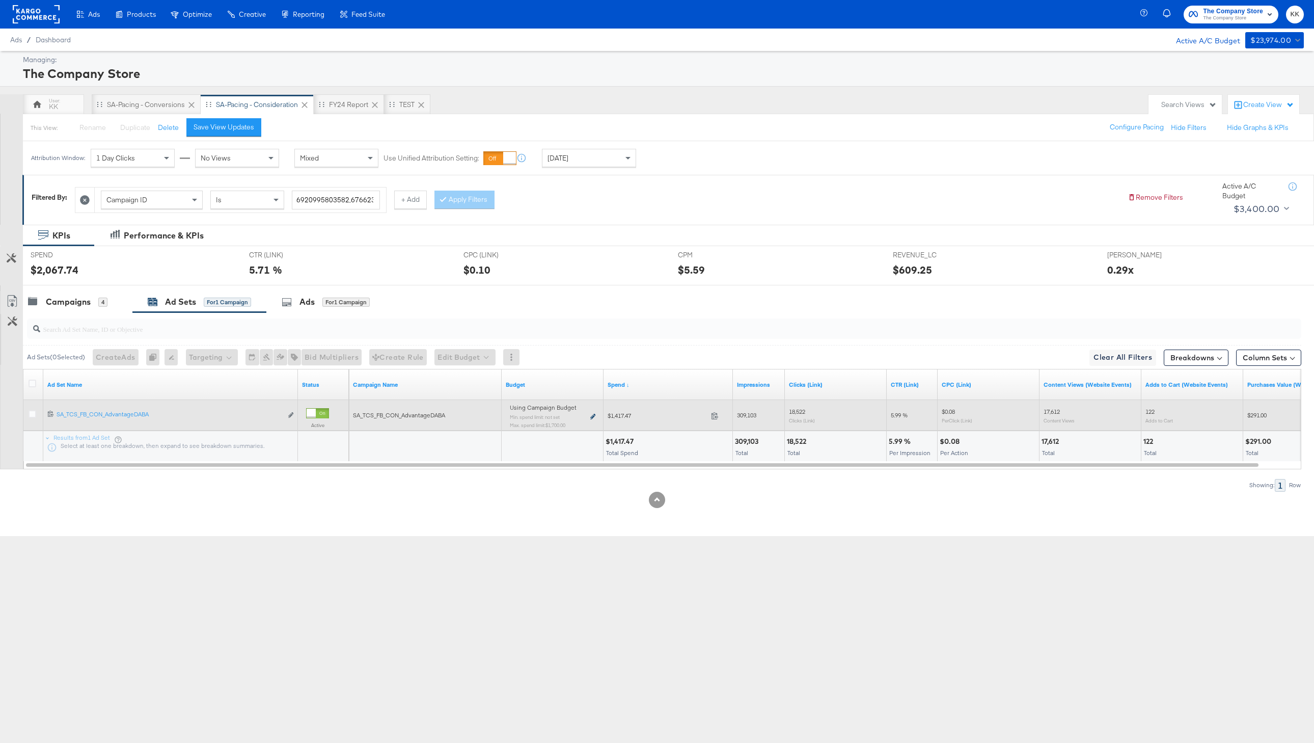
click at [592, 415] on icon at bounding box center [592, 417] width 5 height 6
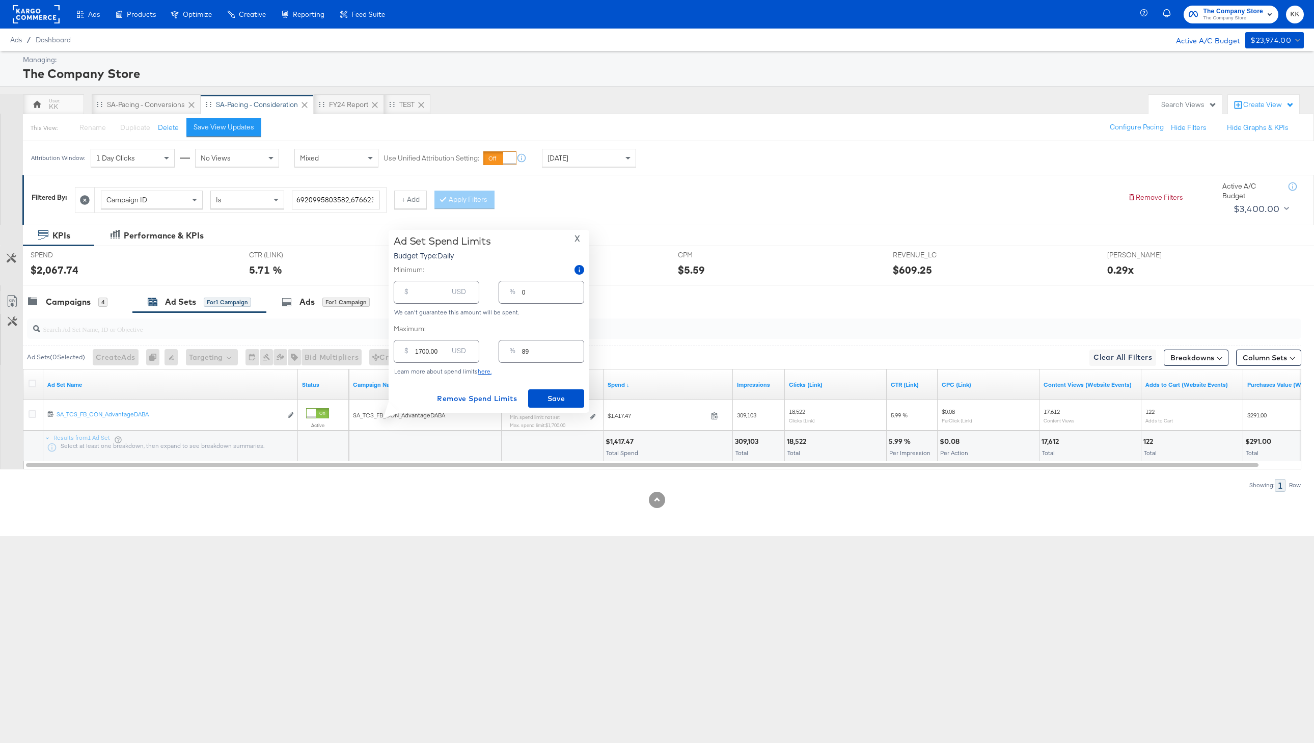
click at [579, 237] on span "X" at bounding box center [578, 238] width 6 height 14
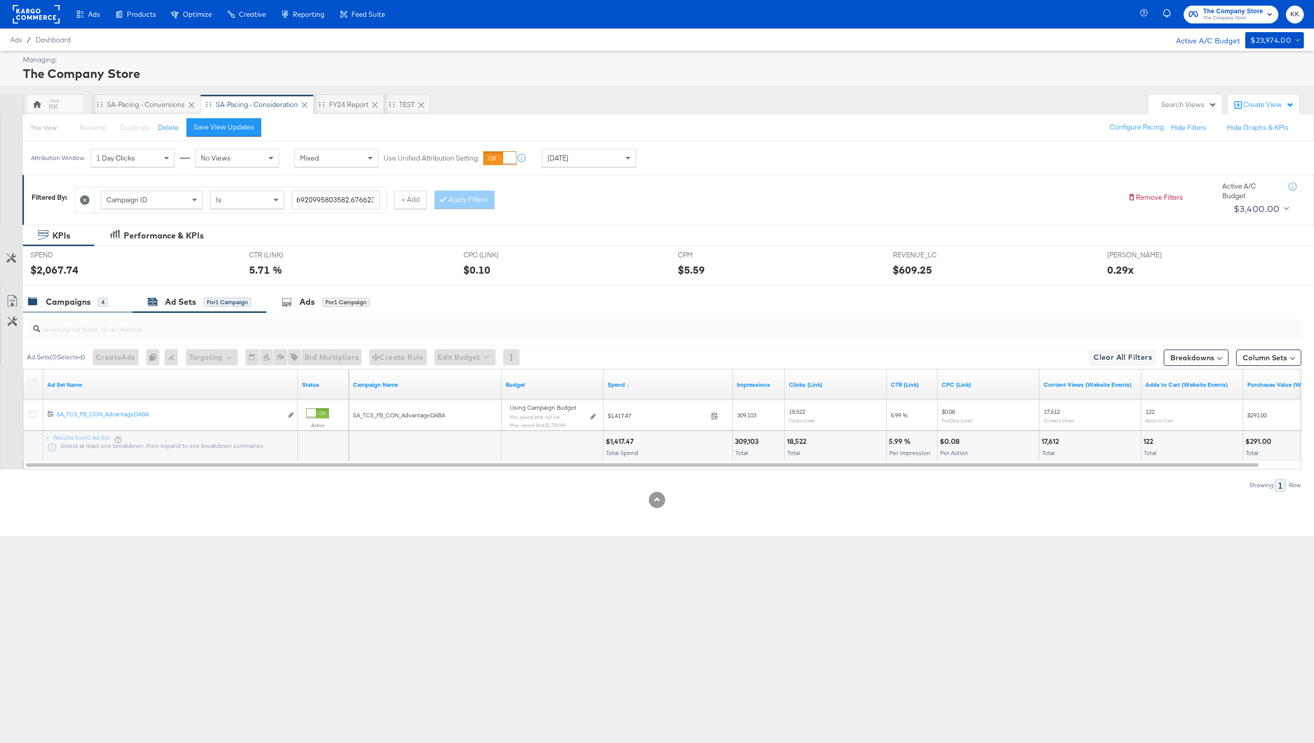
click at [89, 293] on div "Campaigns 4" at bounding box center [78, 302] width 110 height 22
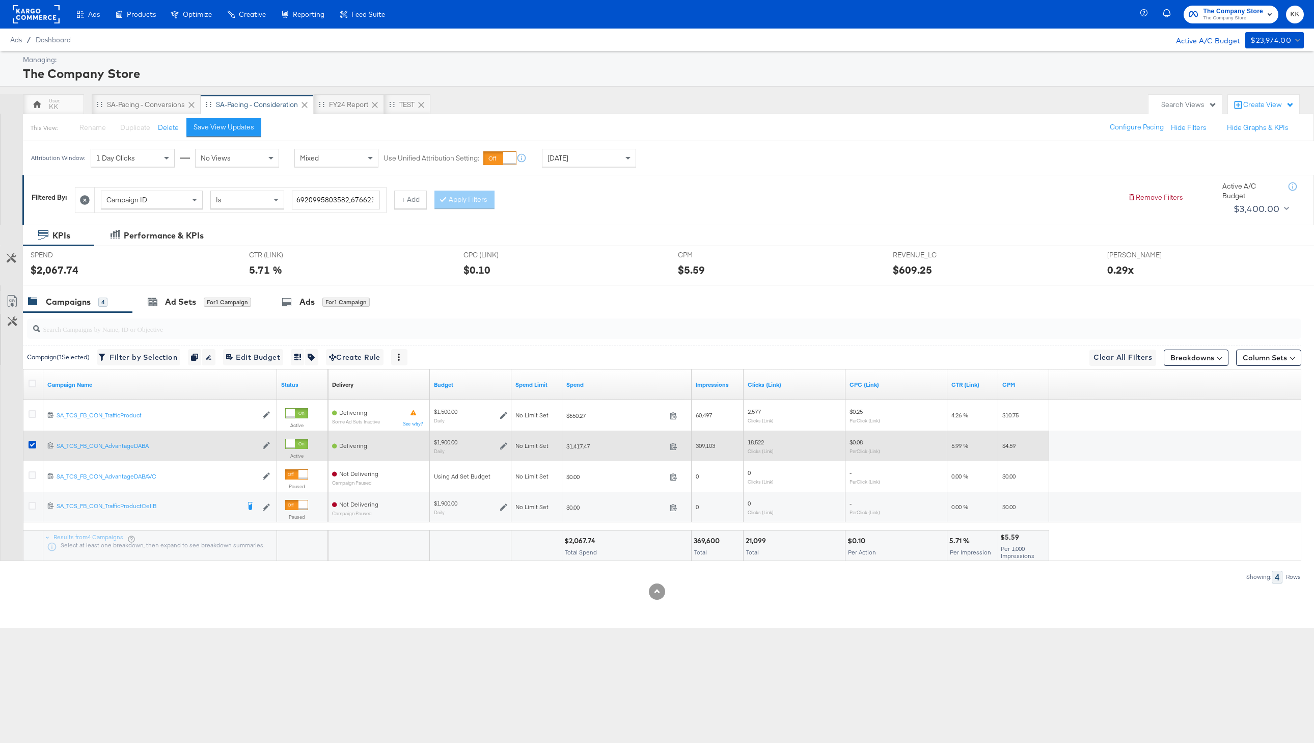
click at [504, 443] on icon at bounding box center [503, 445] width 7 height 7
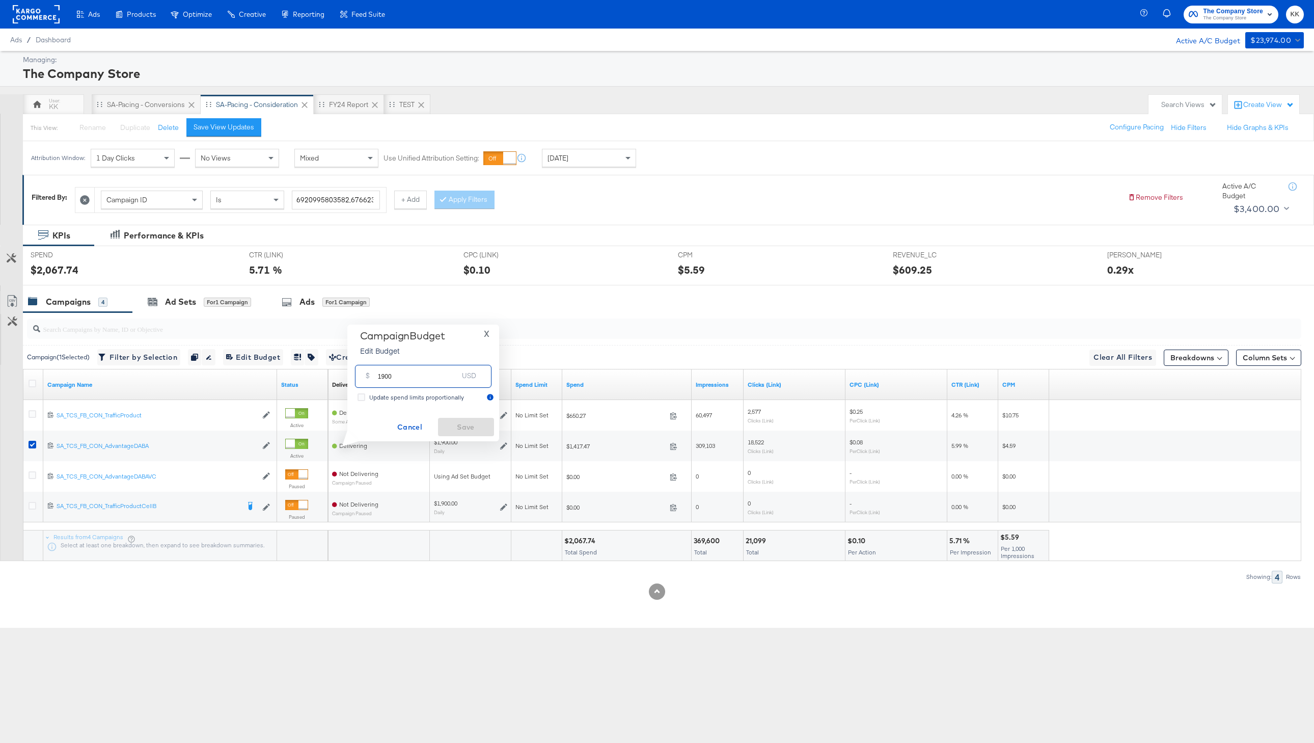
drag, startPoint x: 396, startPoint y: 381, endPoint x: 350, endPoint y: 381, distance: 45.8
click at [350, 381] on div "Campaign Budget Edit Budget X $ 1900 USD Update spend limits proportionally Can…" at bounding box center [423, 383] width 152 height 117
type input "2100"
click at [462, 427] on span "Save" at bounding box center [466, 427] width 48 height 13
click at [147, 104] on div "SA-Pacing - Conversions" at bounding box center [146, 105] width 78 height 10
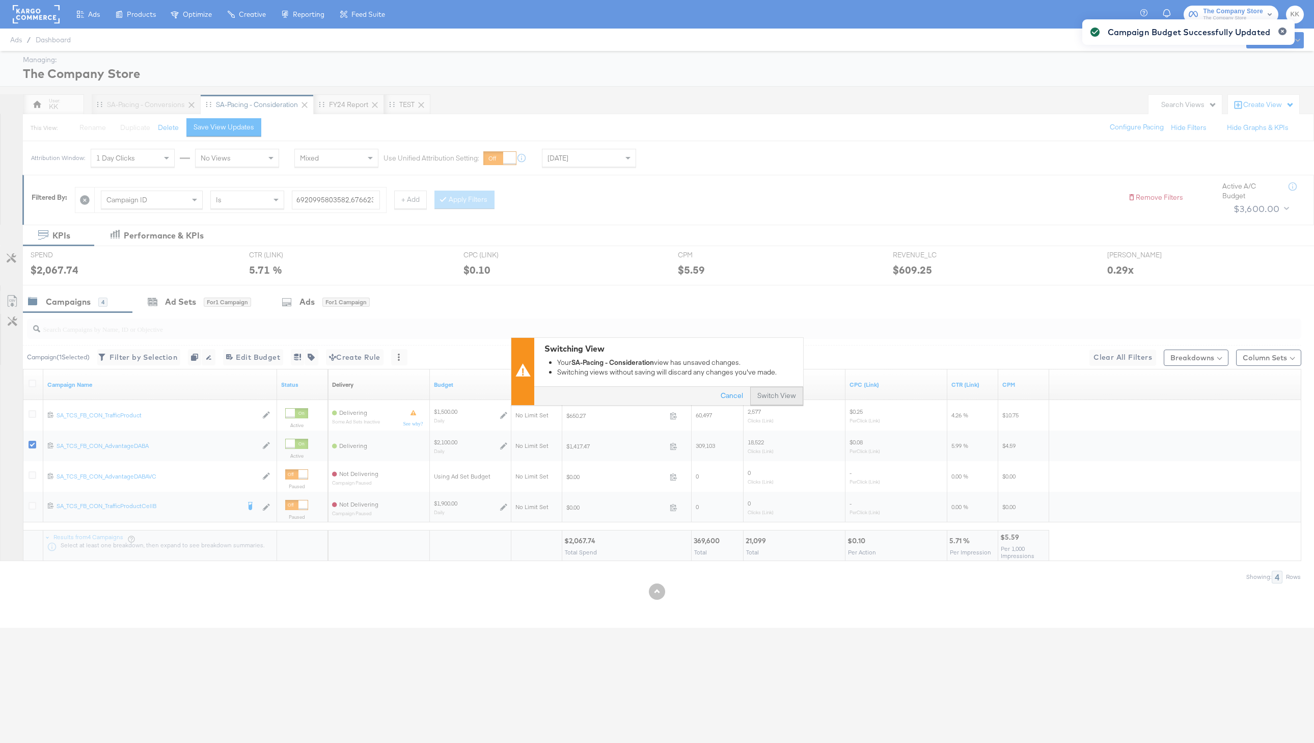
click at [781, 396] on button "Switch View" at bounding box center [776, 396] width 53 height 18
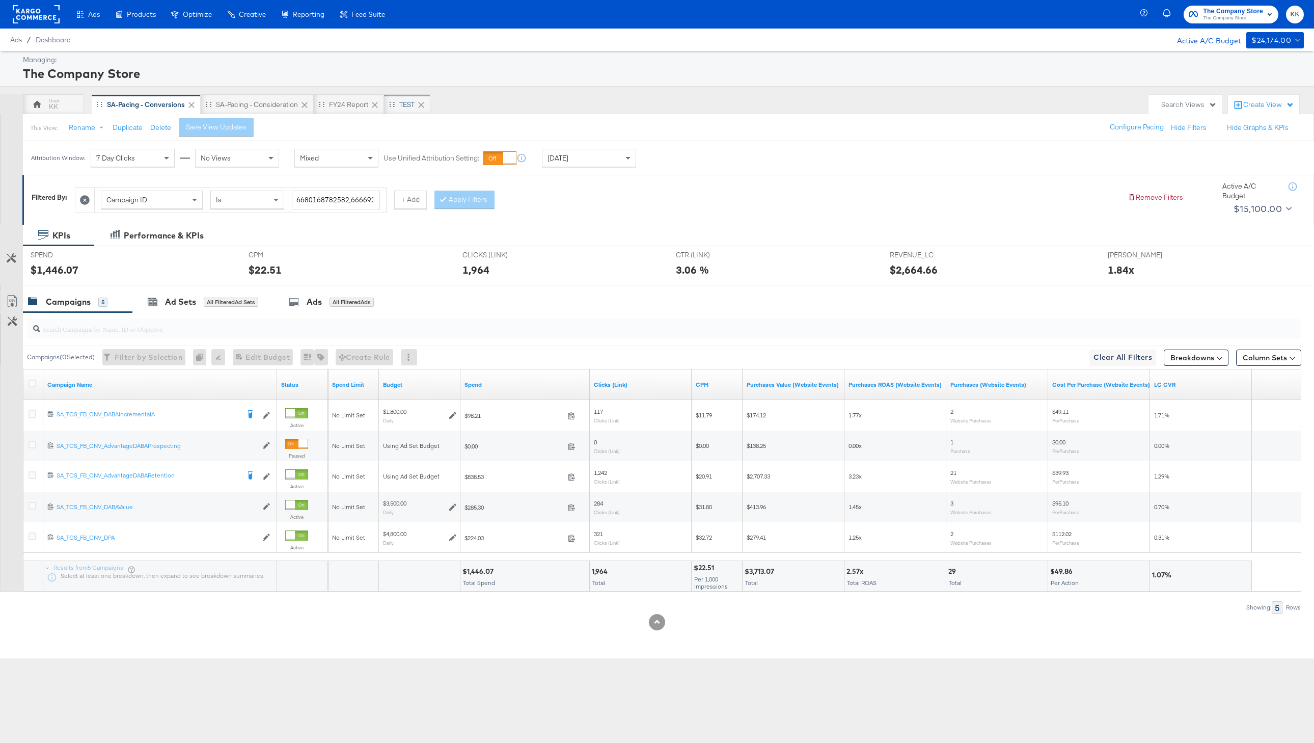
click at [406, 112] on div "TEST" at bounding box center [407, 104] width 46 height 20
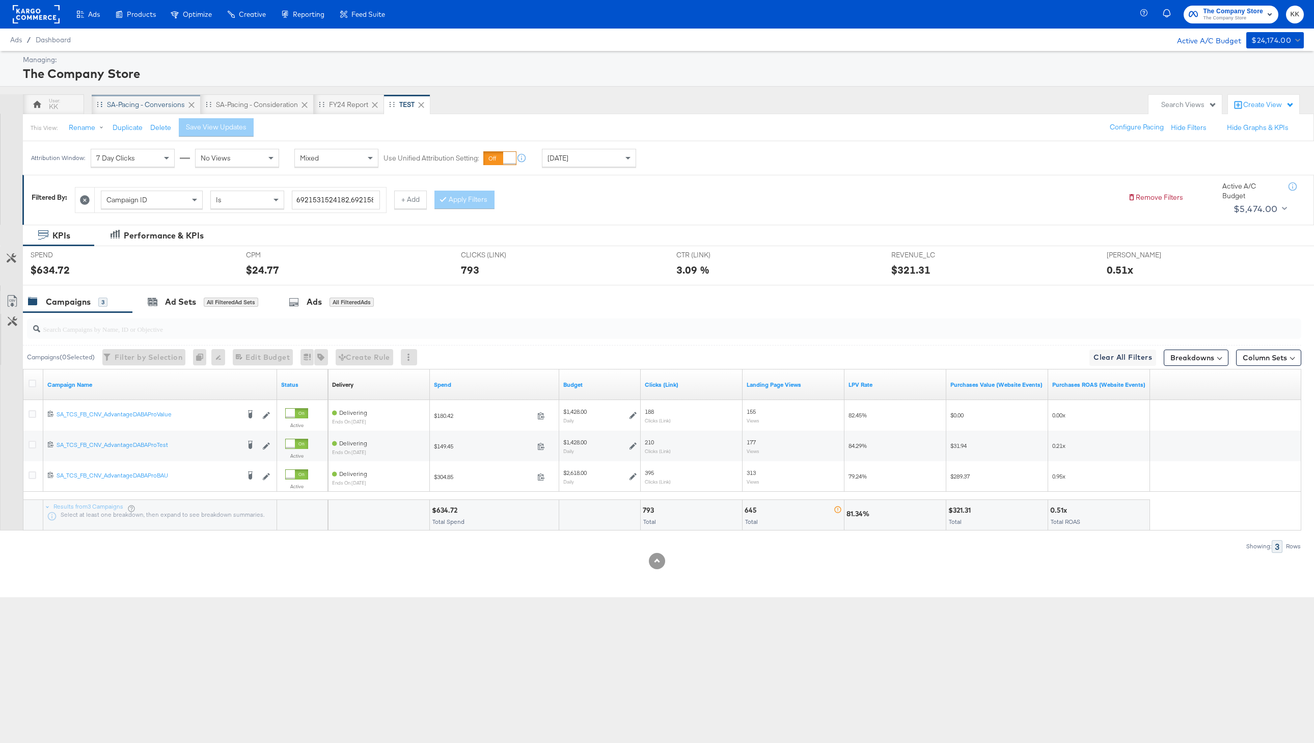
click at [140, 102] on div "SA-Pacing - Conversions" at bounding box center [146, 105] width 78 height 10
